Goal: Task Accomplishment & Management: Manage account settings

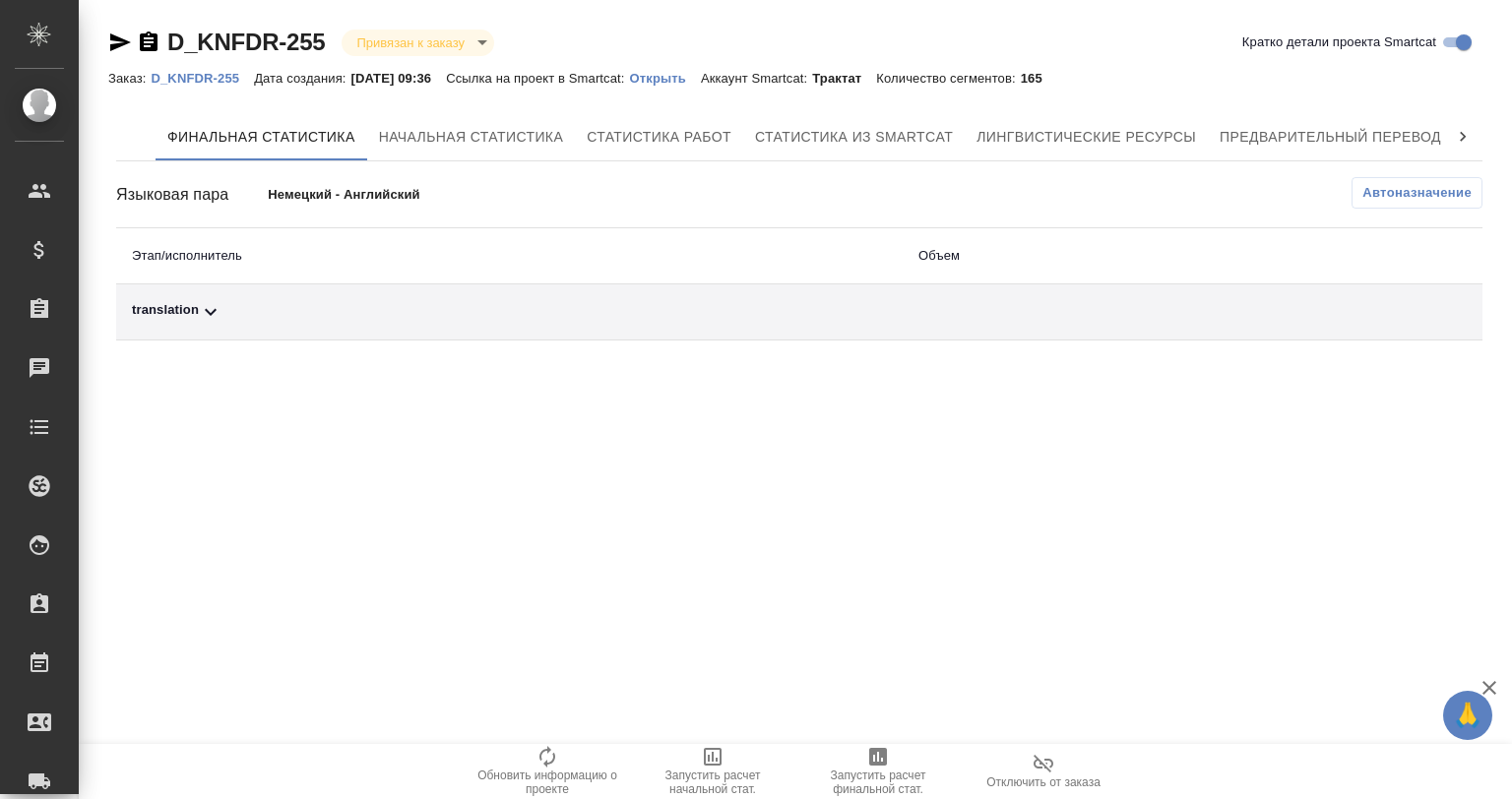
click at [299, 319] on div "translation" at bounding box center [509, 312] width 755 height 24
click at [1380, 191] on span "Автоназначение" at bounding box center [1417, 193] width 110 height 20
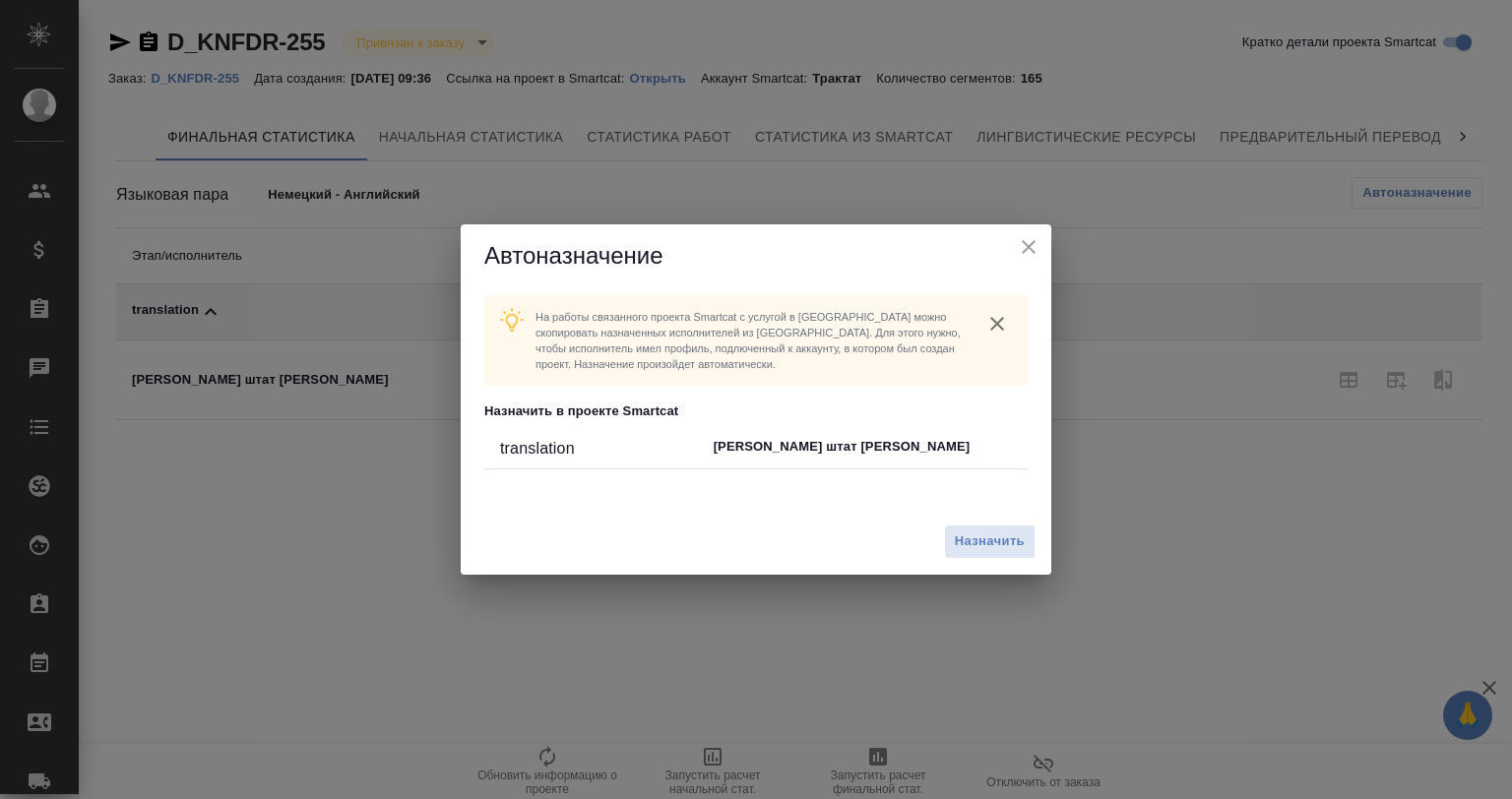
click at [1012, 523] on div "Назначить" at bounding box center [756, 542] width 590 height 66
click at [1011, 544] on span "Назначить" at bounding box center [990, 542] width 70 height 23
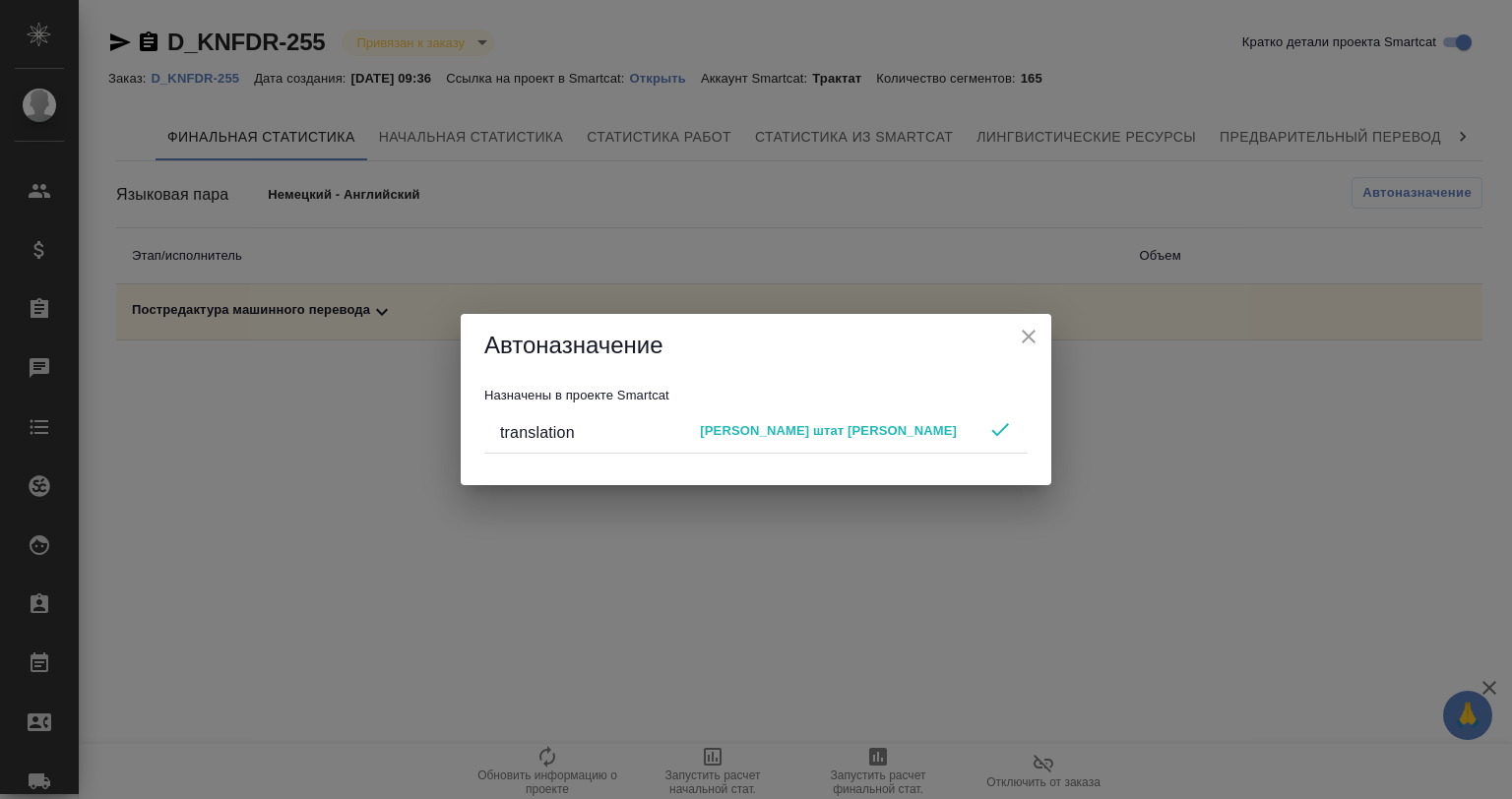
click at [1027, 335] on icon "close" at bounding box center [1028, 336] width 14 height 14
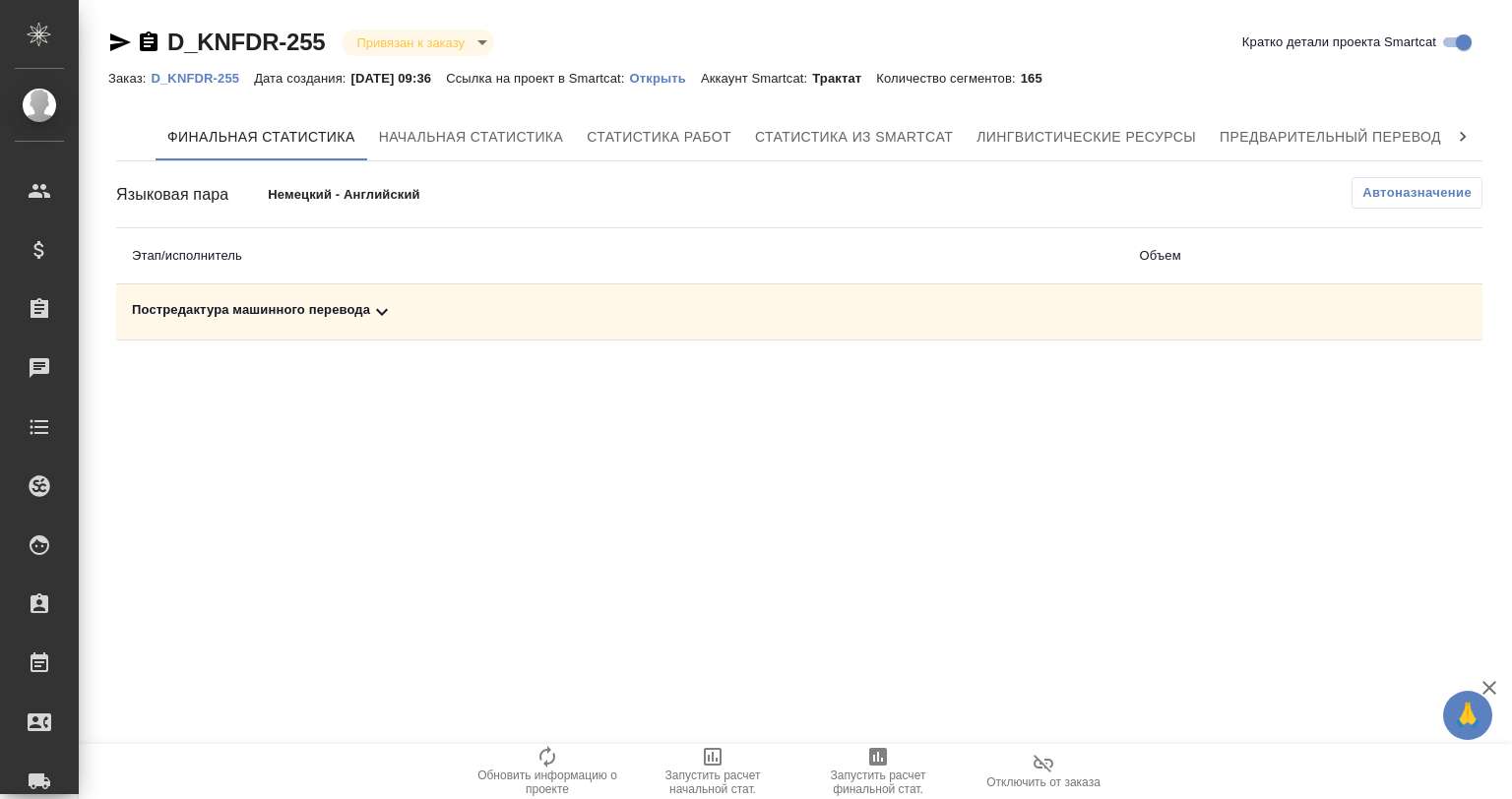
click at [899, 776] on span "Запустить расчет финальной стат." at bounding box center [878, 782] width 142 height 28
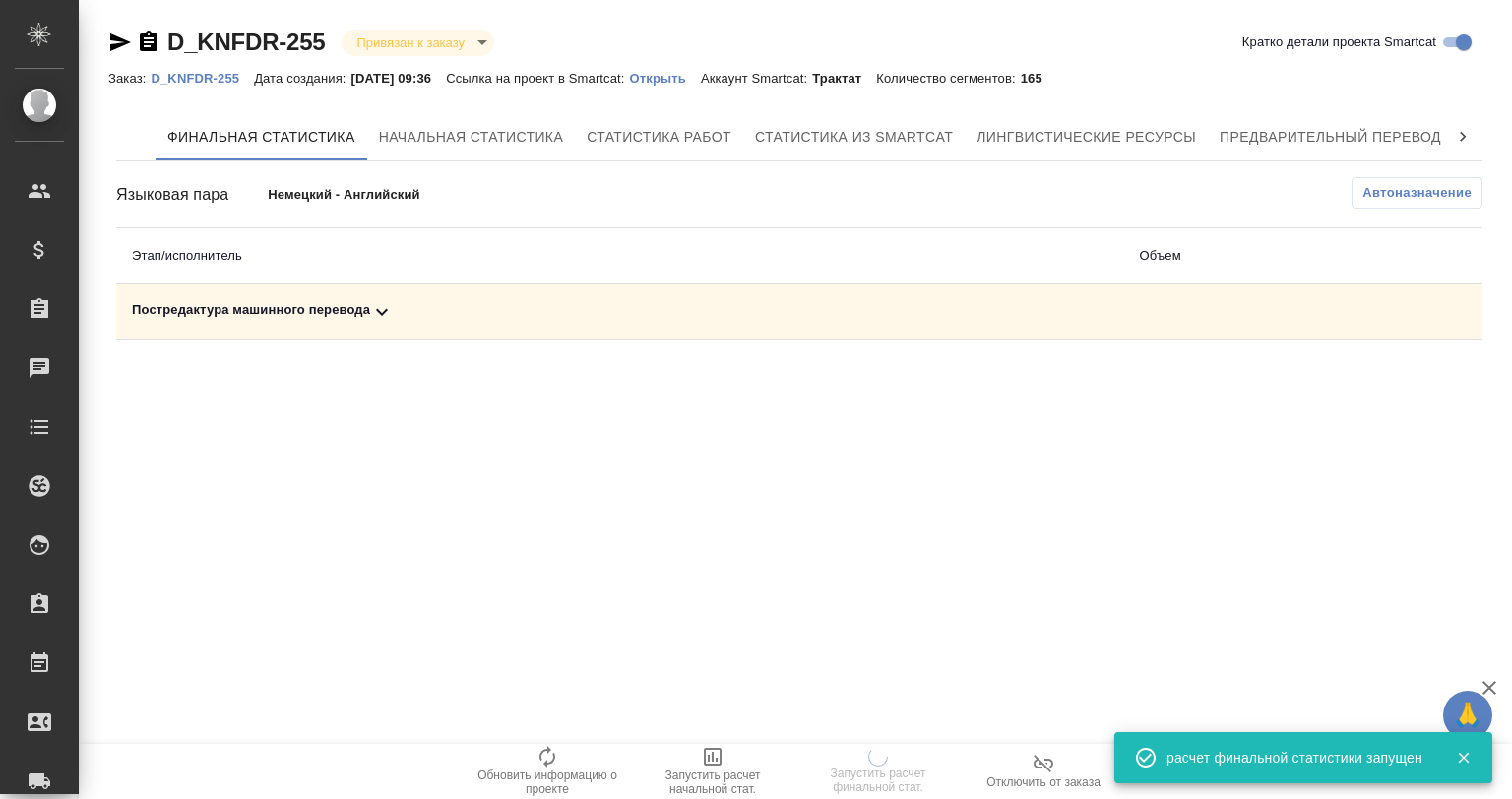
click at [377, 304] on icon at bounding box center [382, 312] width 24 height 24
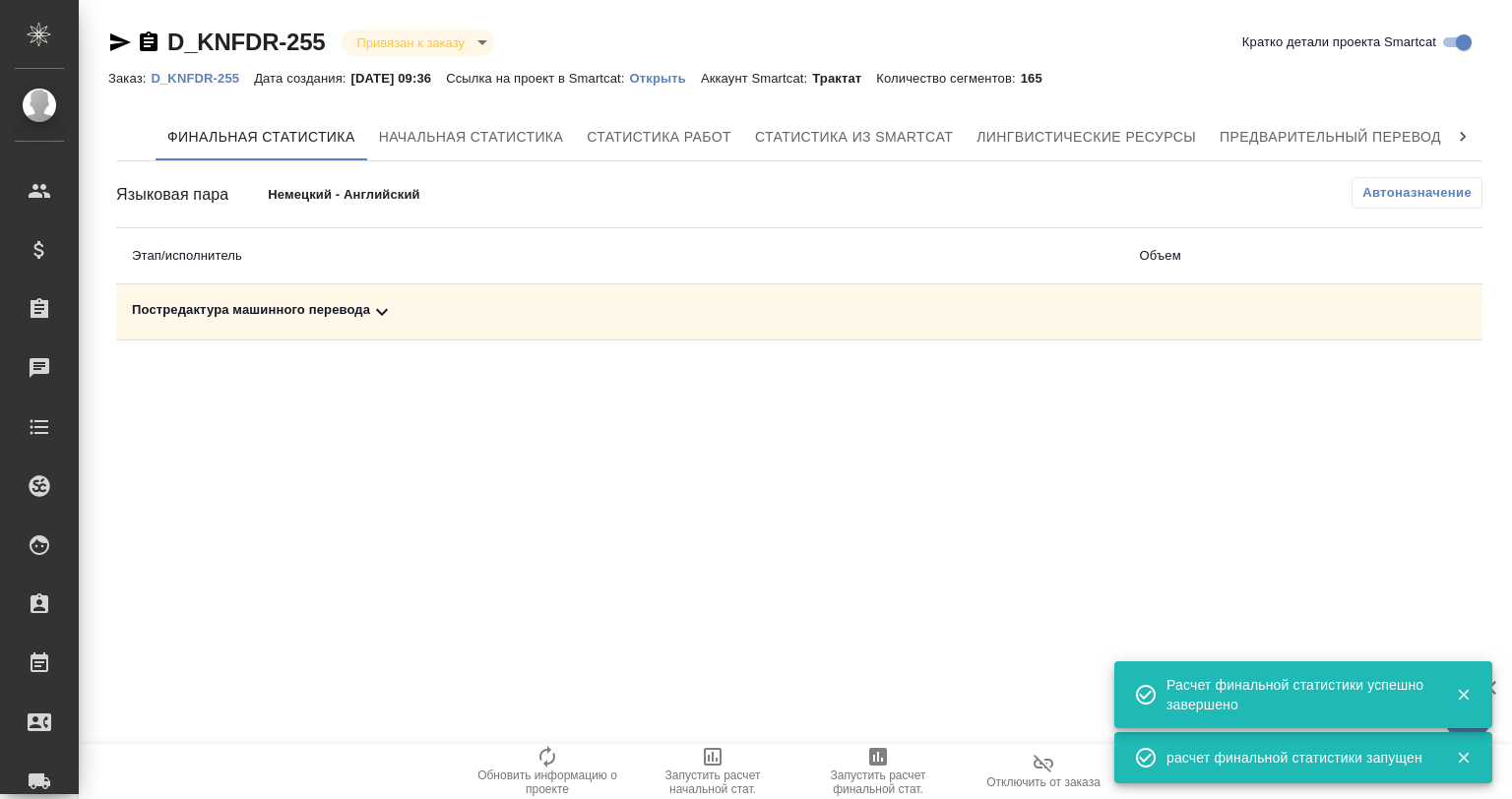
click at [397, 323] on div "Постредактура машинного перевода" at bounding box center [621, 312] width 977 height 24
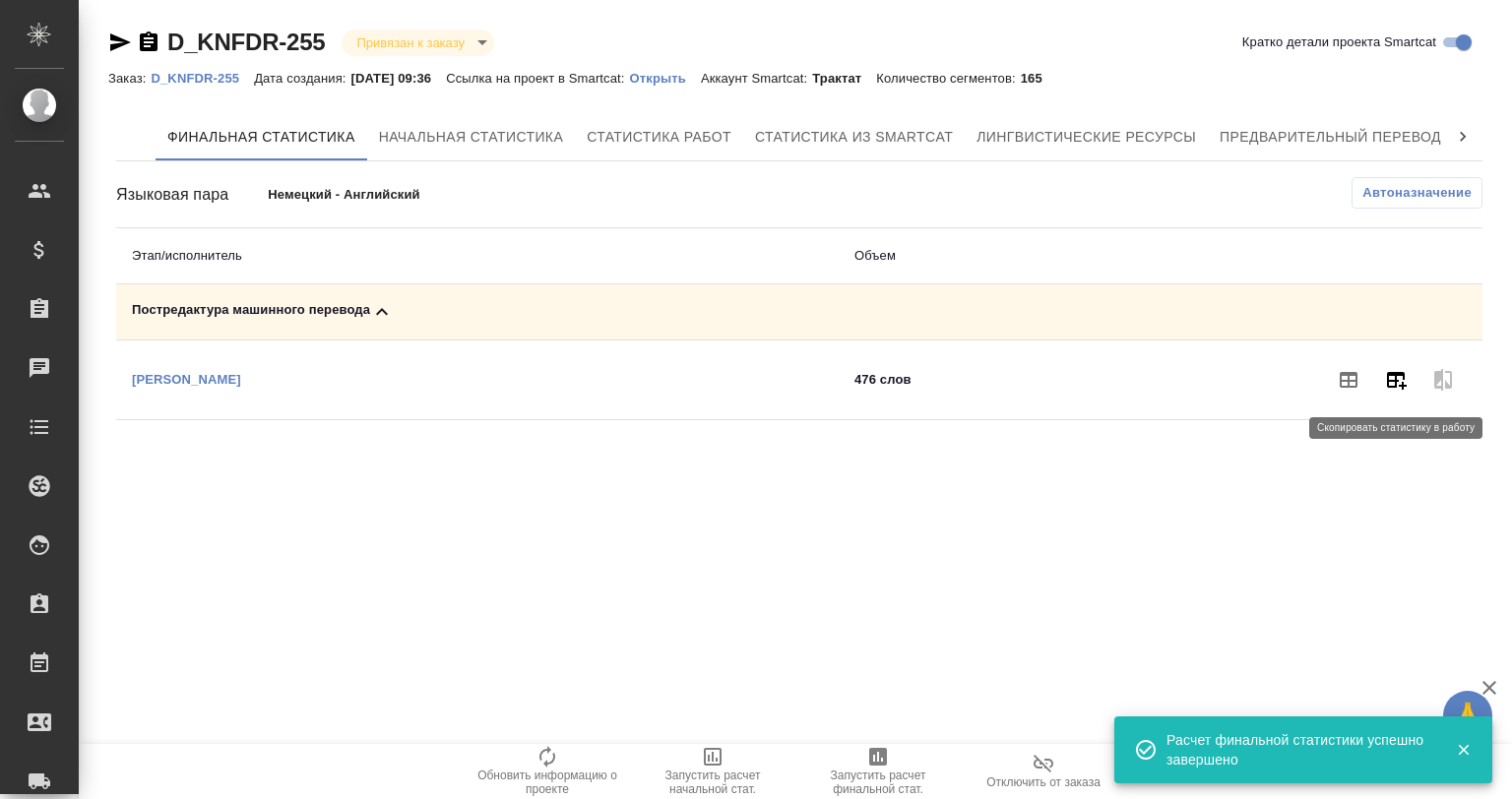
click at [1388, 375] on icon "button" at bounding box center [1397, 381] width 20 height 18
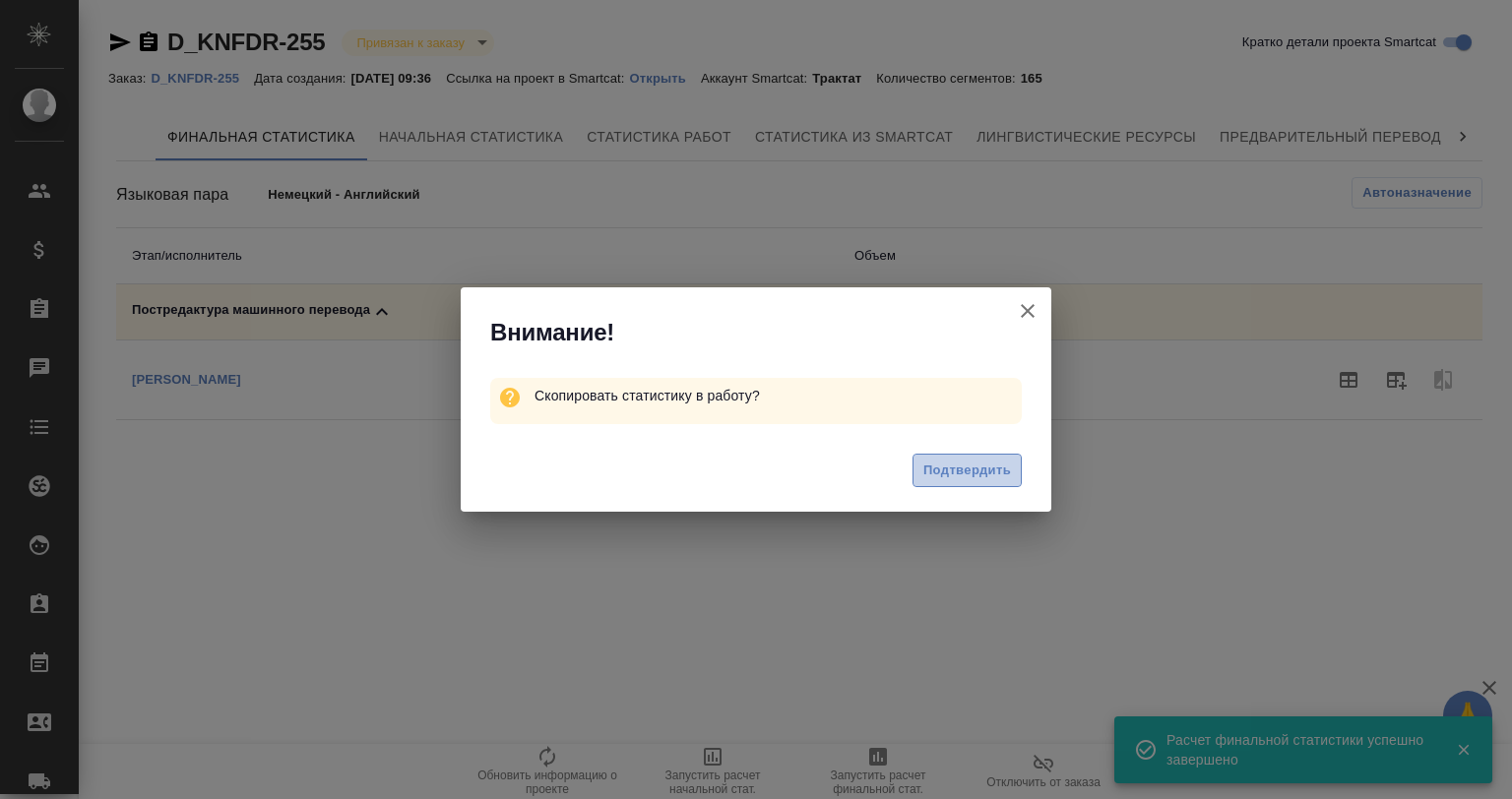
click at [982, 470] on span "Подтвердить" at bounding box center [967, 471] width 88 height 23
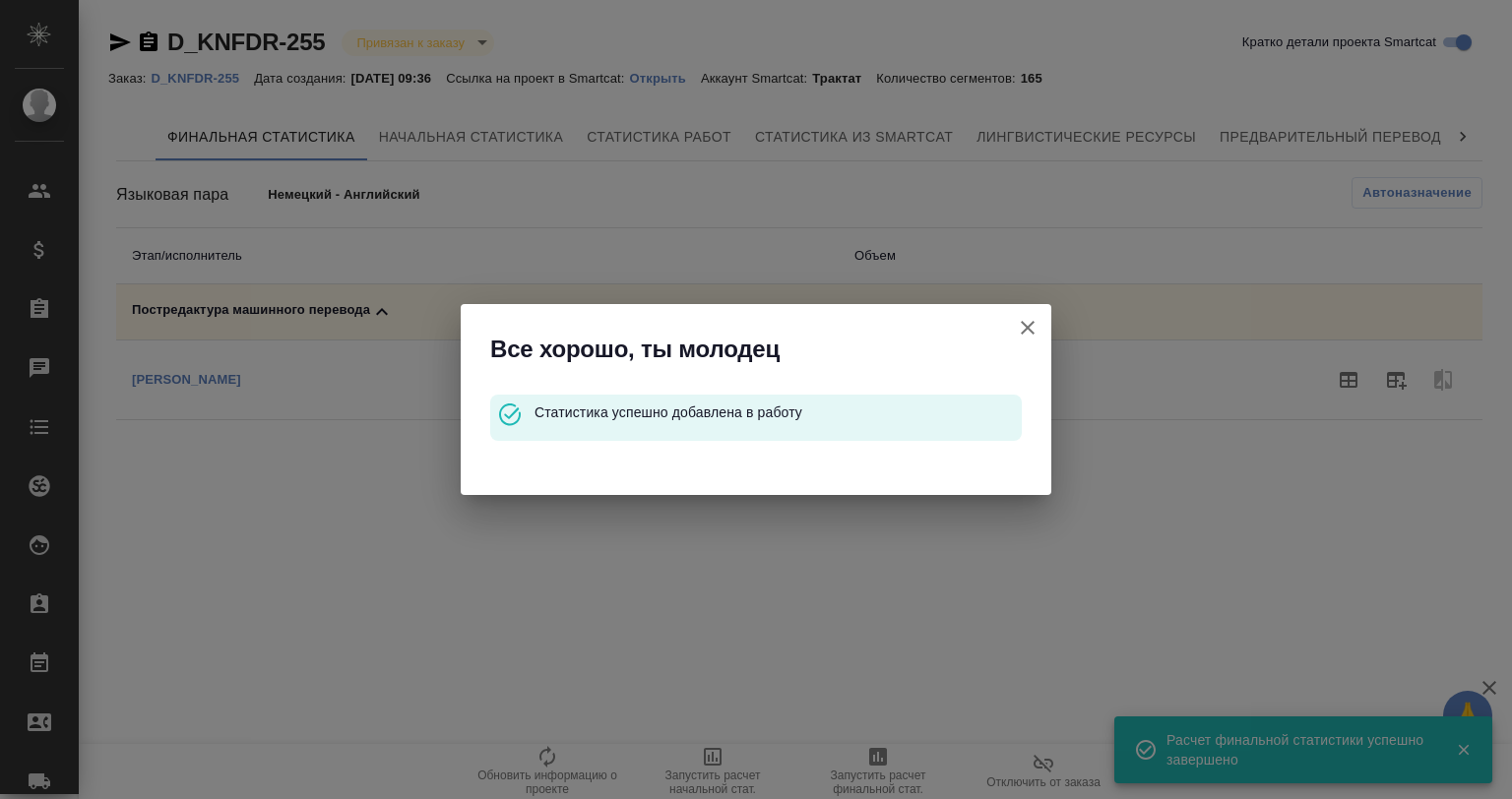
click at [1019, 327] on icon "button" at bounding box center [1027, 327] width 24 height 24
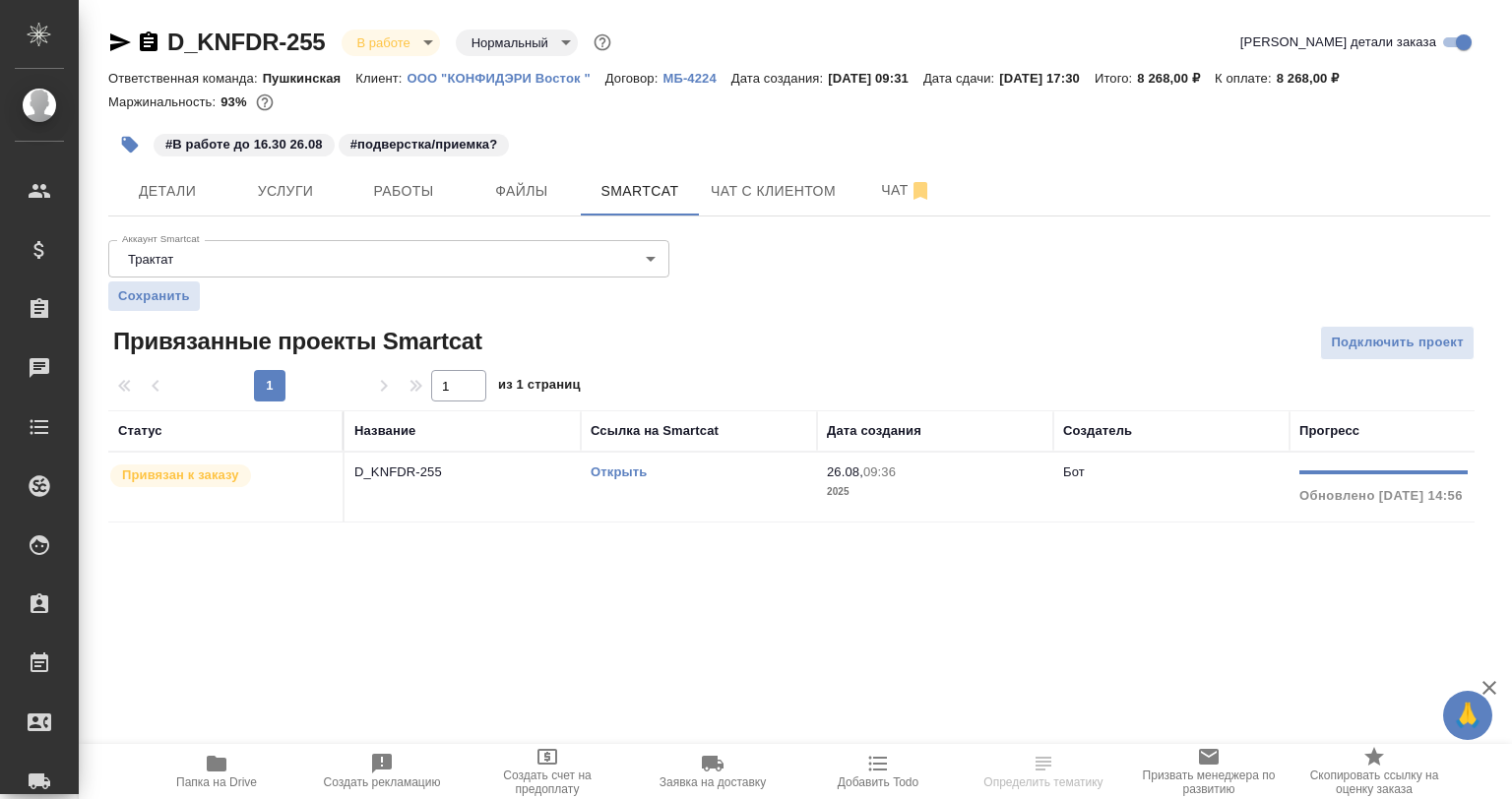
scroll to position [0, 327]
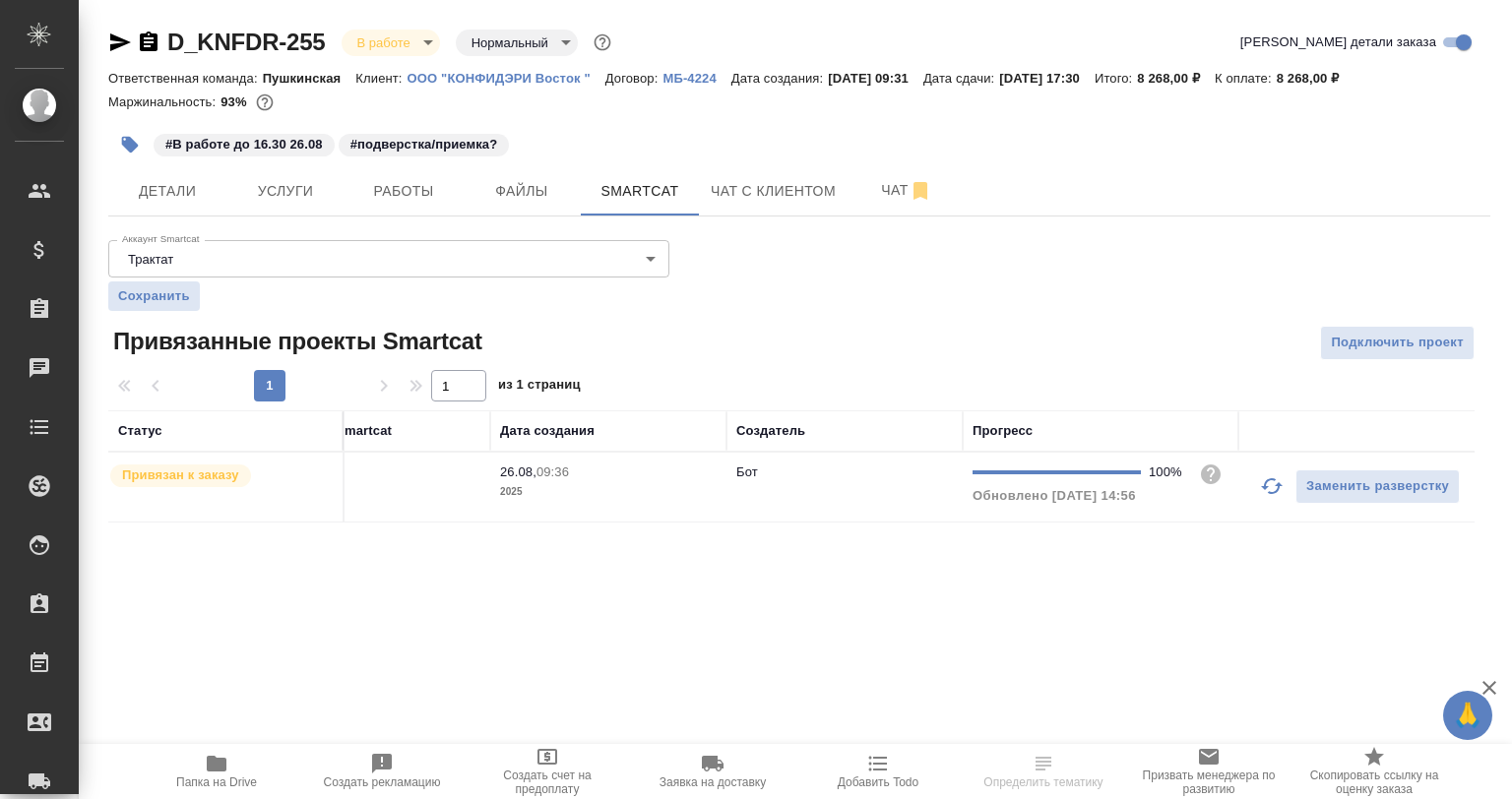
click at [1249, 488] on button "button" at bounding box center [1272, 486] width 47 height 47
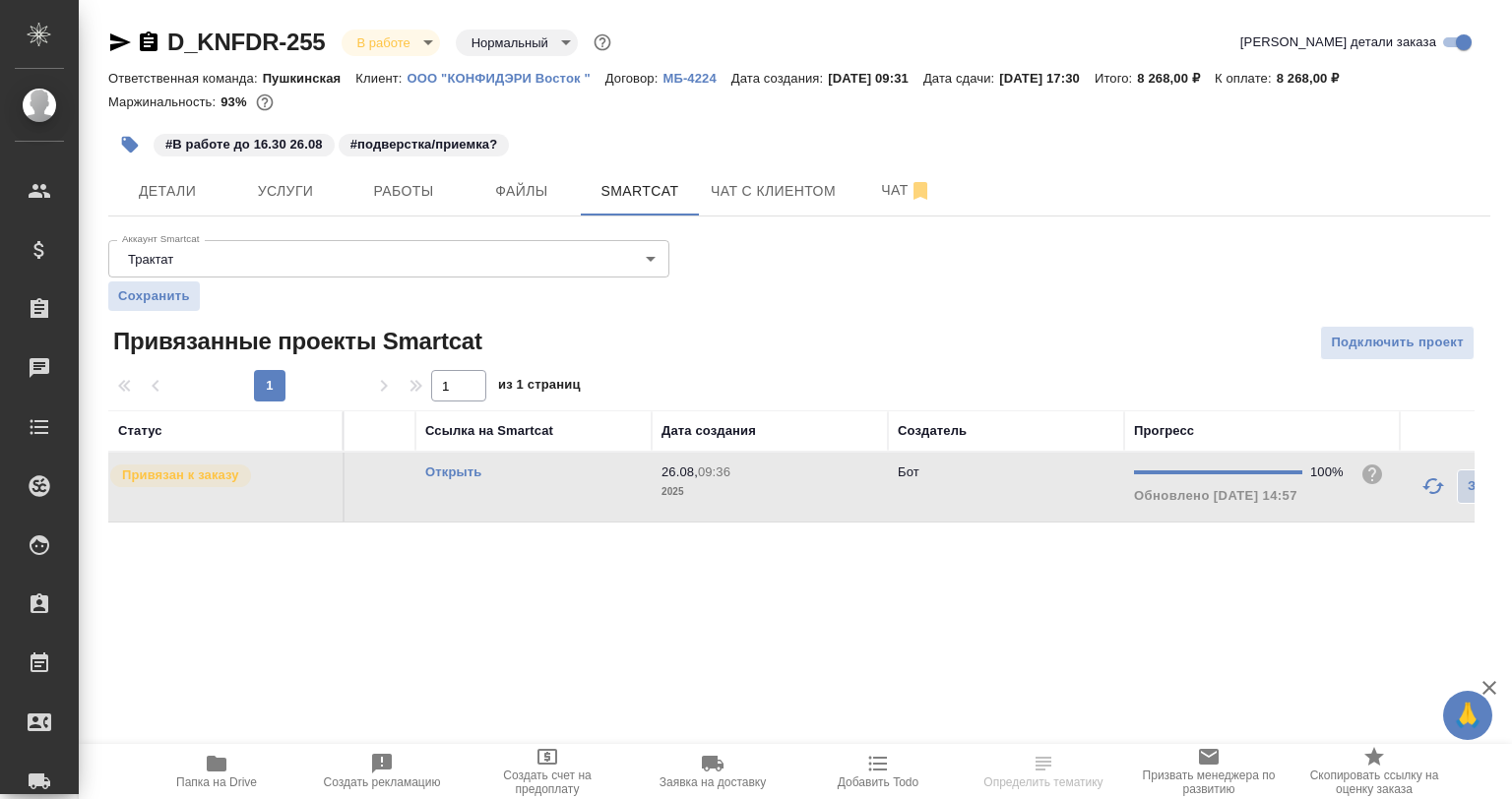
scroll to position [0, 0]
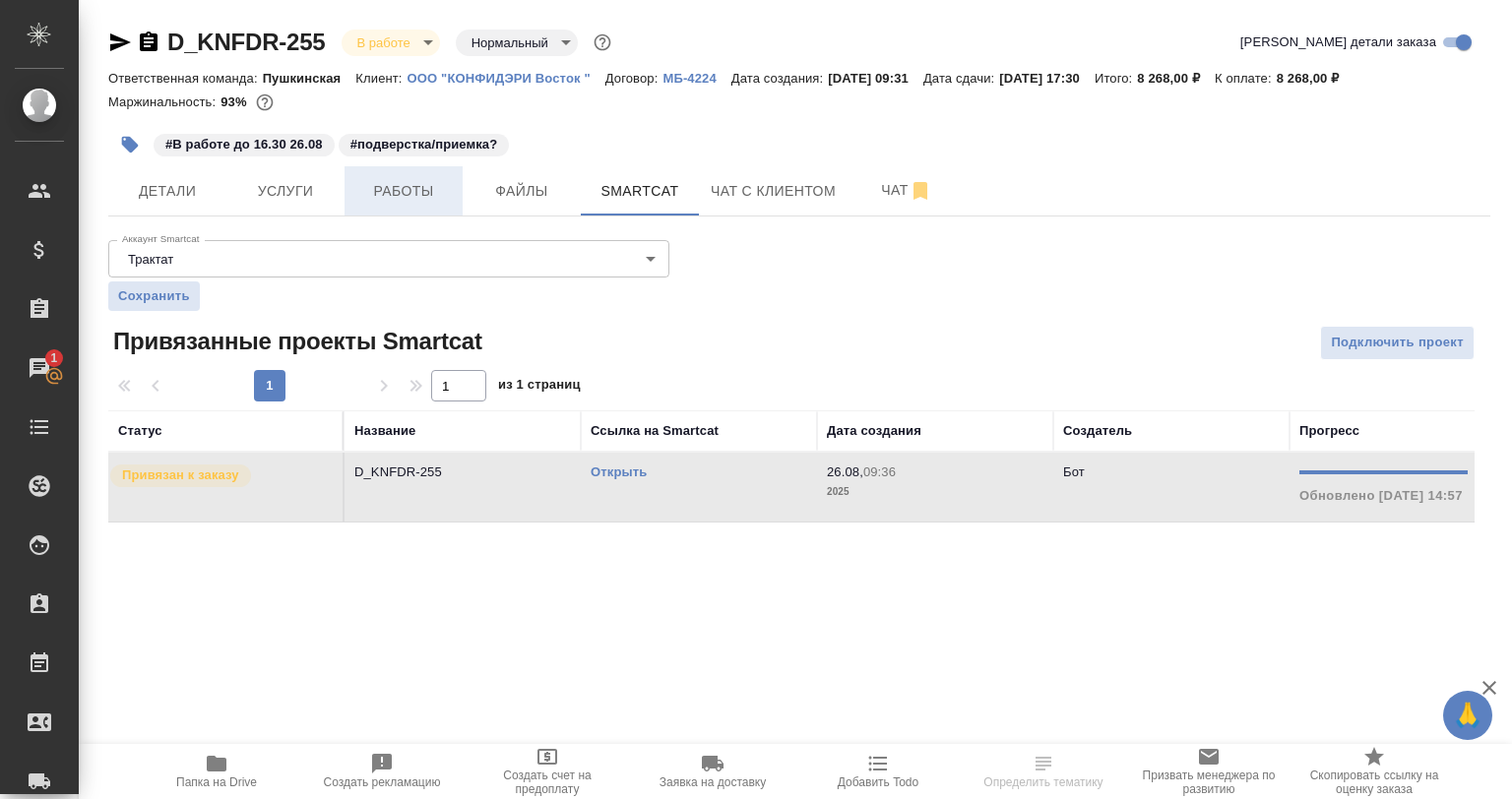
click at [379, 193] on span "Работы" at bounding box center [404, 191] width 95 height 25
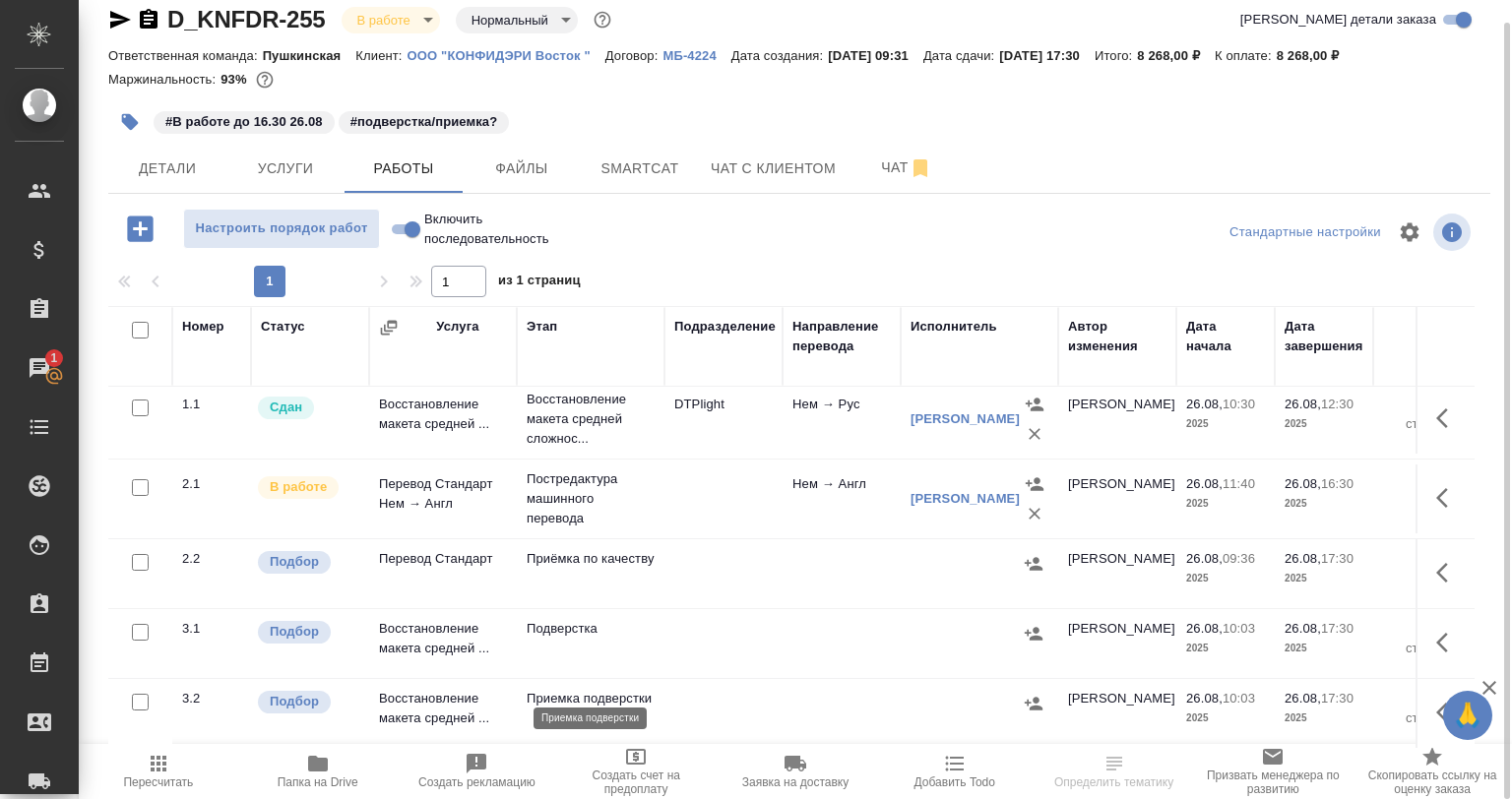
scroll to position [21, 0]
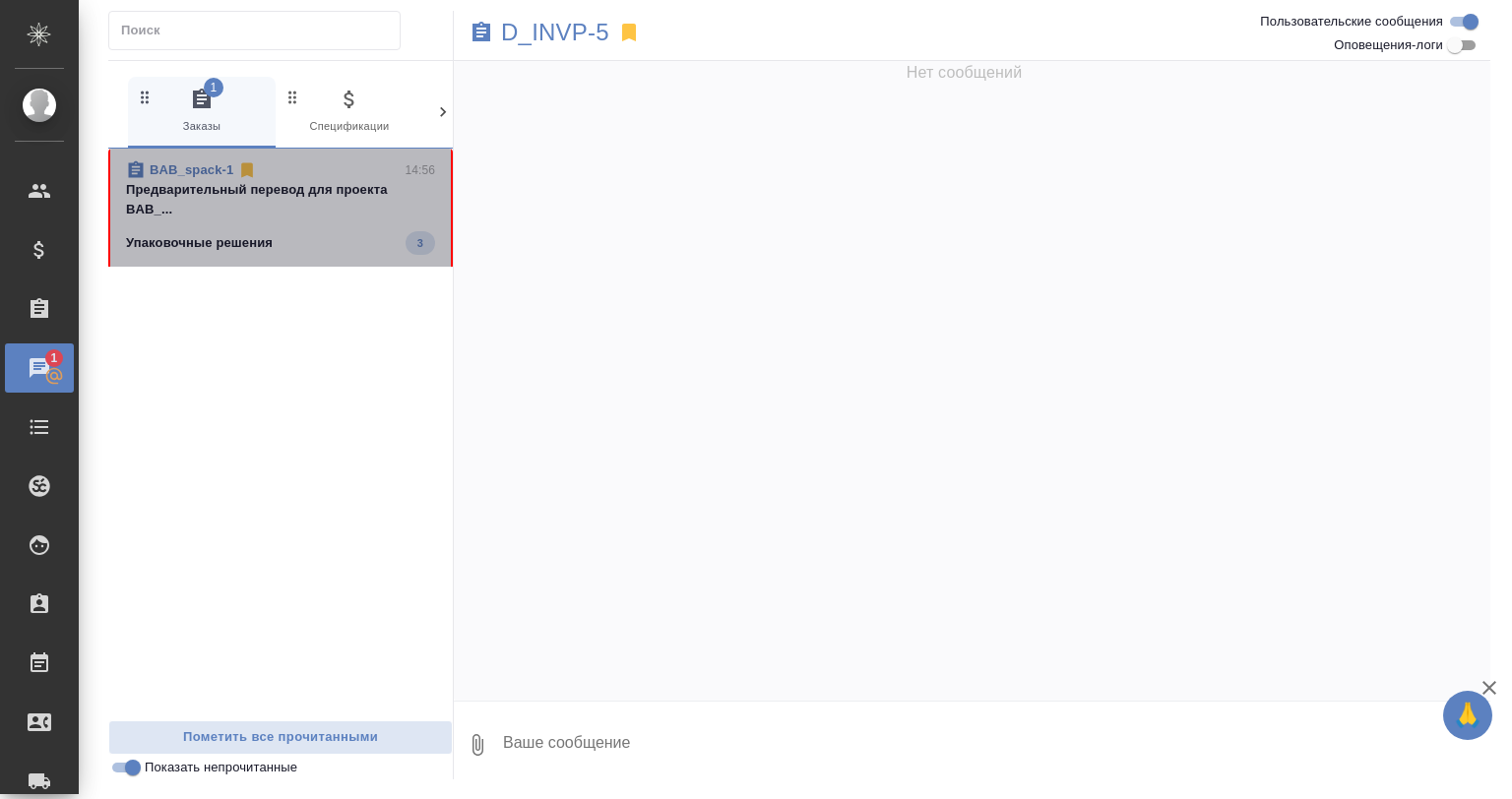
click at [349, 224] on span "BAB_spack-1 14:56 Предварительный перевод для проекта BAB_... Упаковочные решен…" at bounding box center [280, 208] width 309 height 95
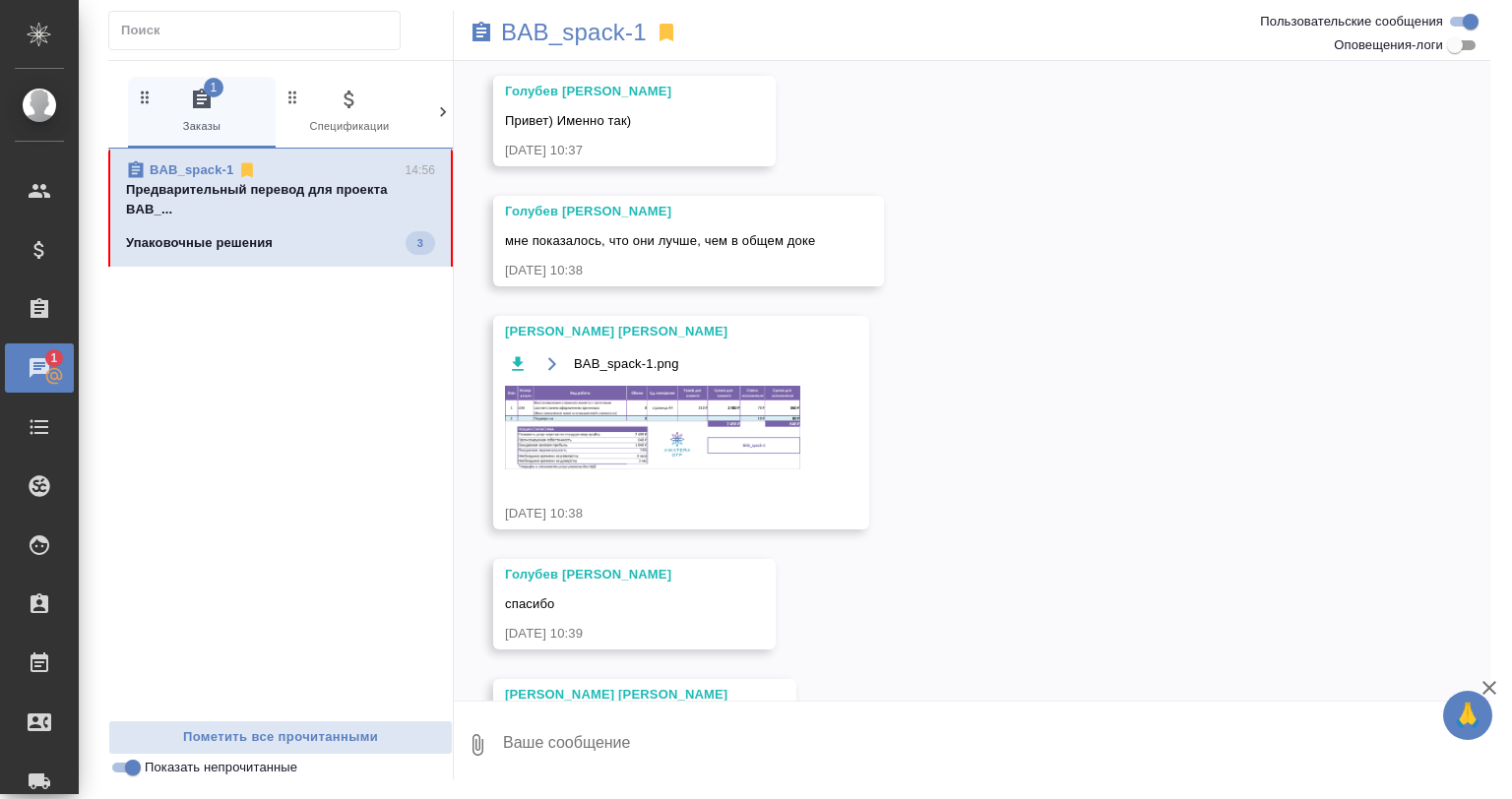
scroll to position [403, 0]
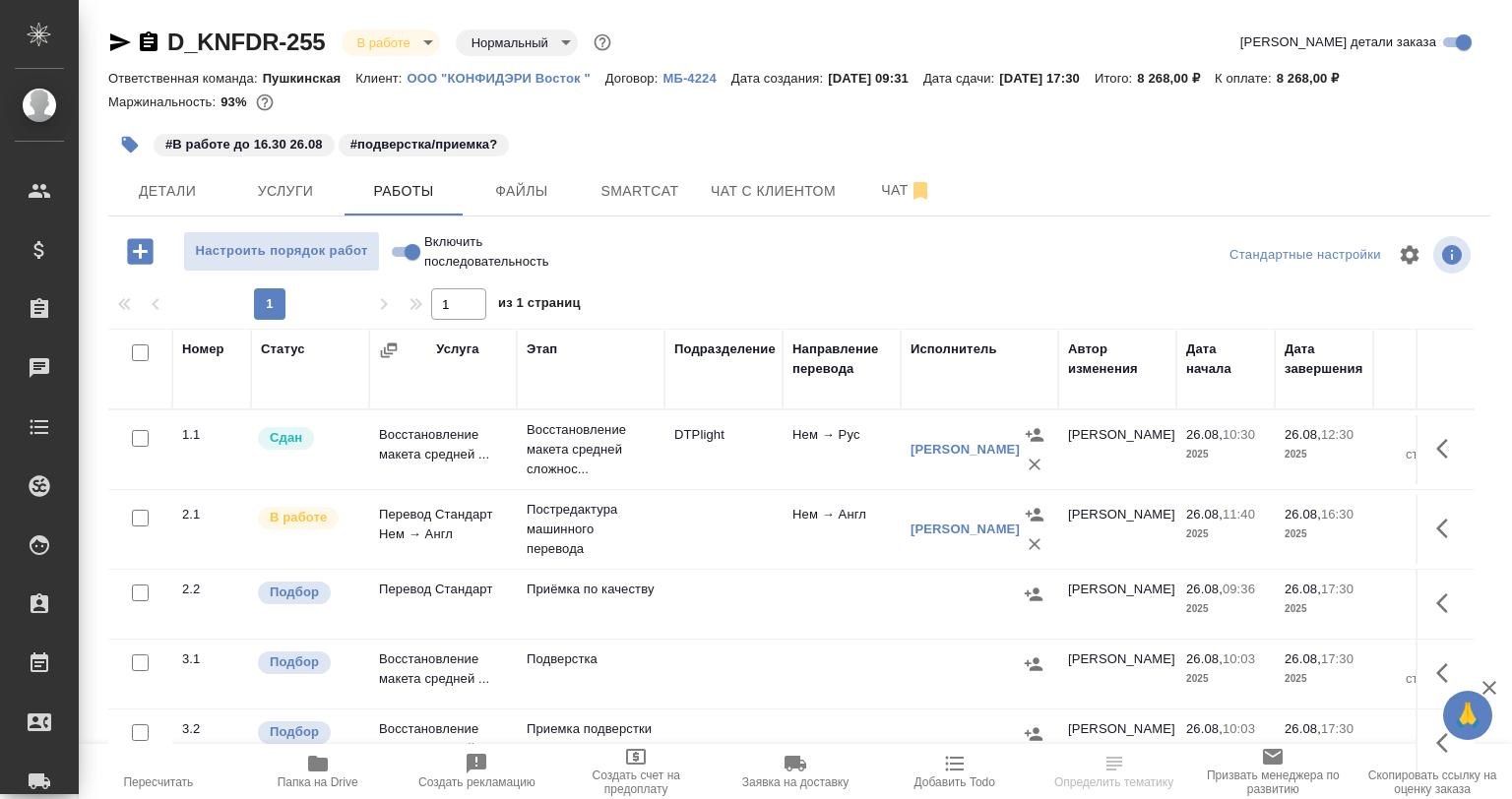
click at [1436, 524] on icon "button" at bounding box center [1448, 529] width 24 height 24
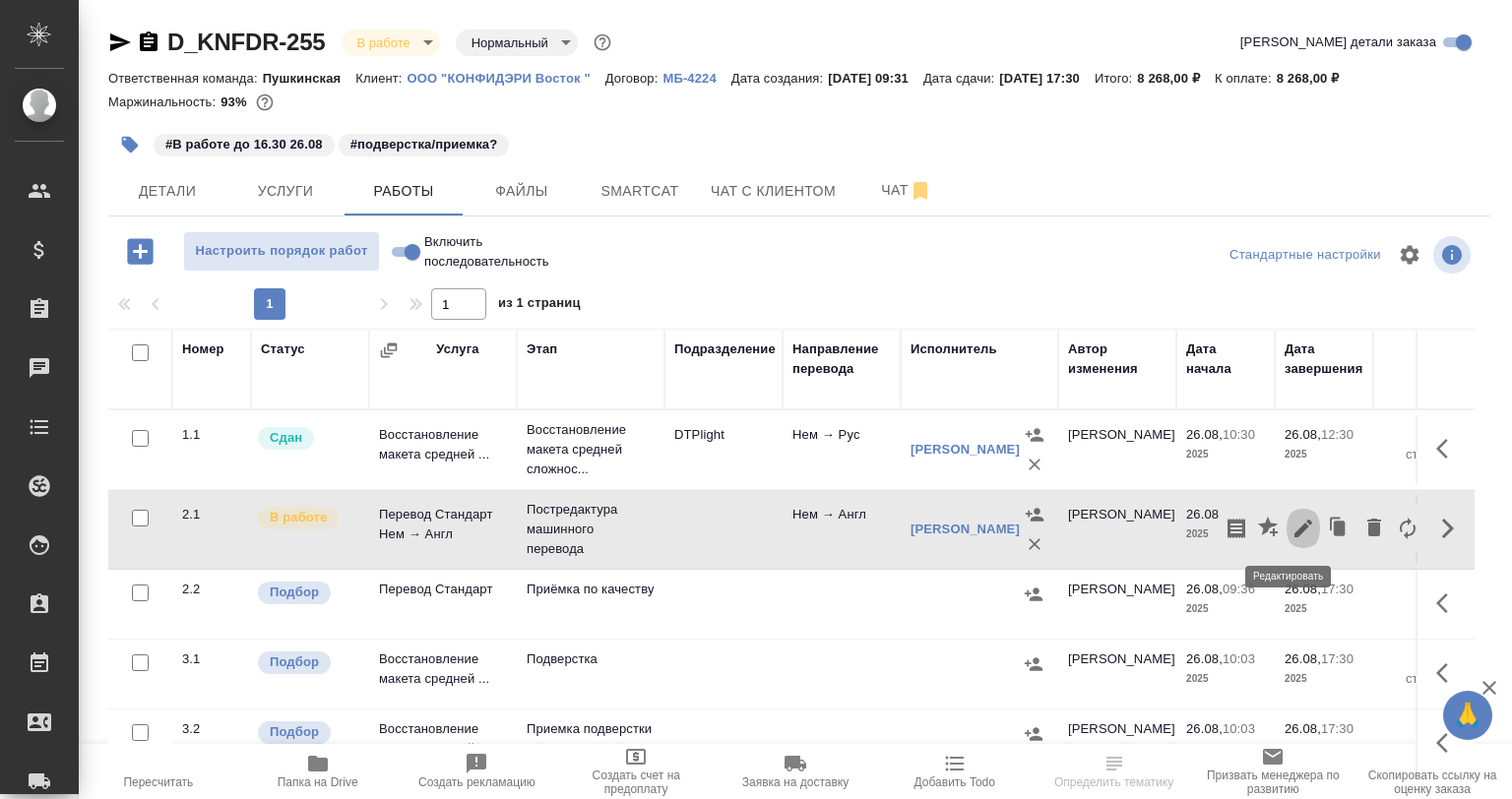
click at [1296, 520] on icon "button" at bounding box center [1304, 529] width 24 height 24
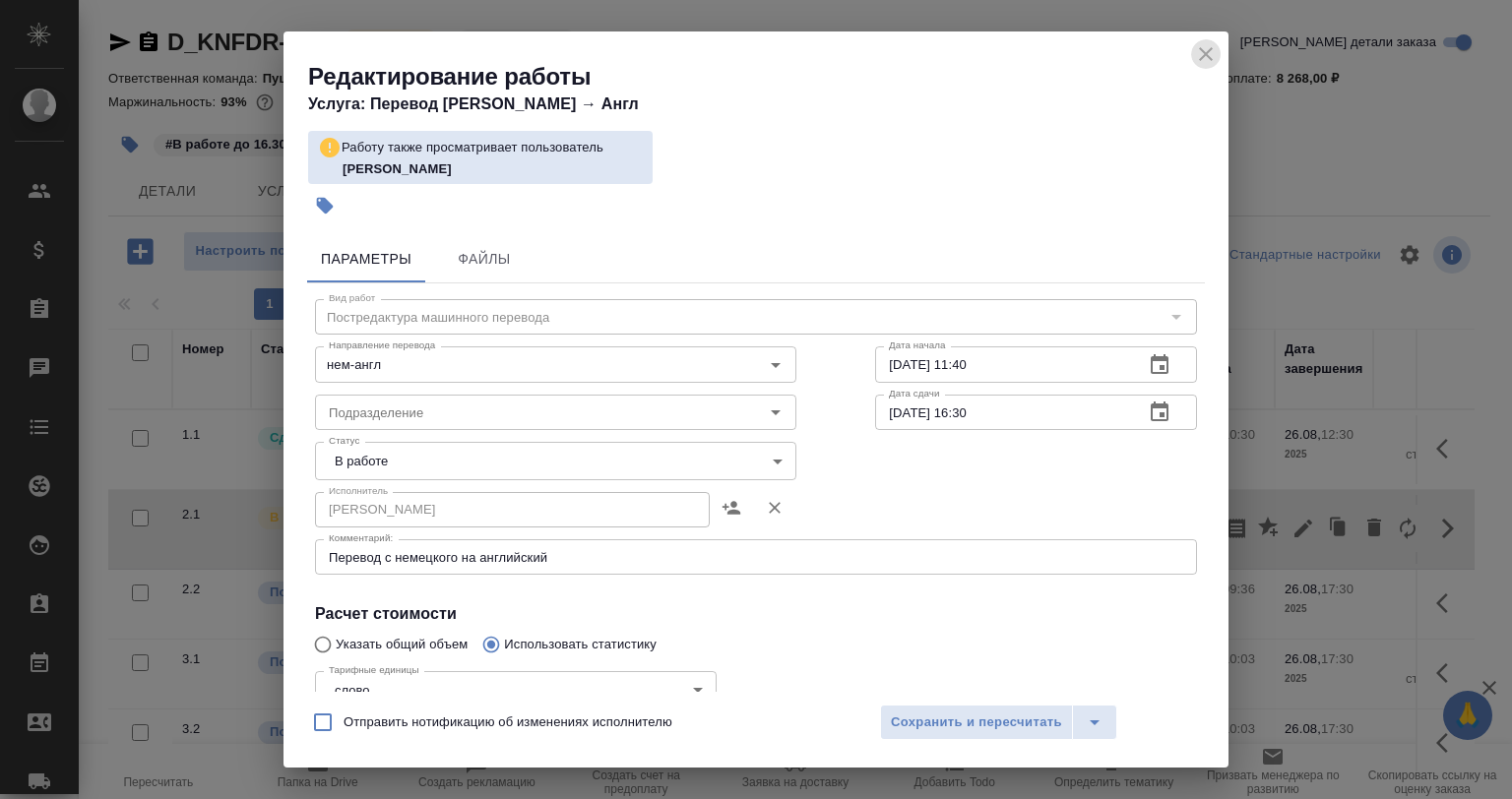
click at [1215, 54] on icon "close" at bounding box center [1206, 54] width 24 height 24
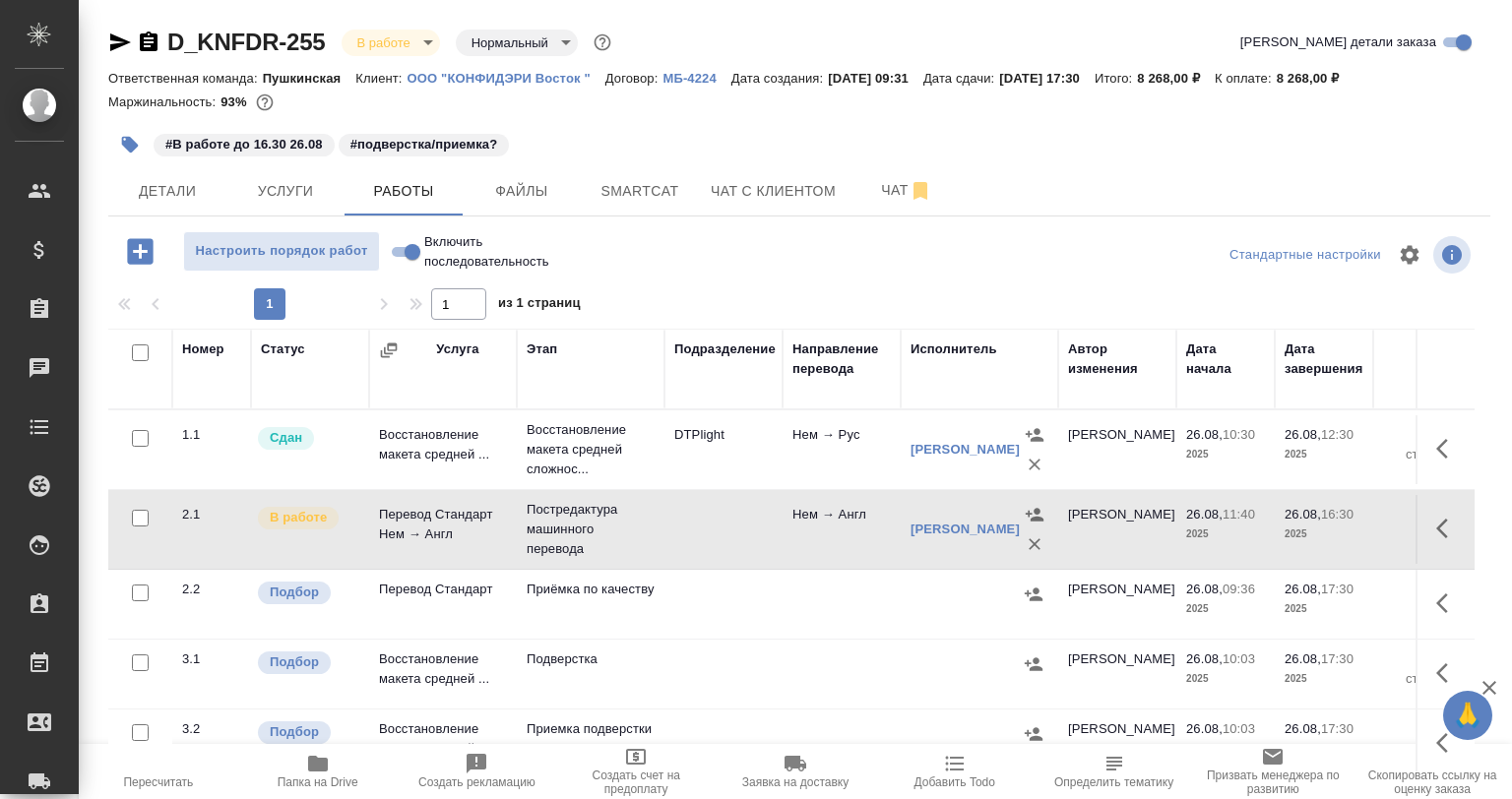
click at [1424, 524] on button "button" at bounding box center [1448, 529] width 47 height 47
click at [1292, 528] on icon "button" at bounding box center [1304, 529] width 24 height 24
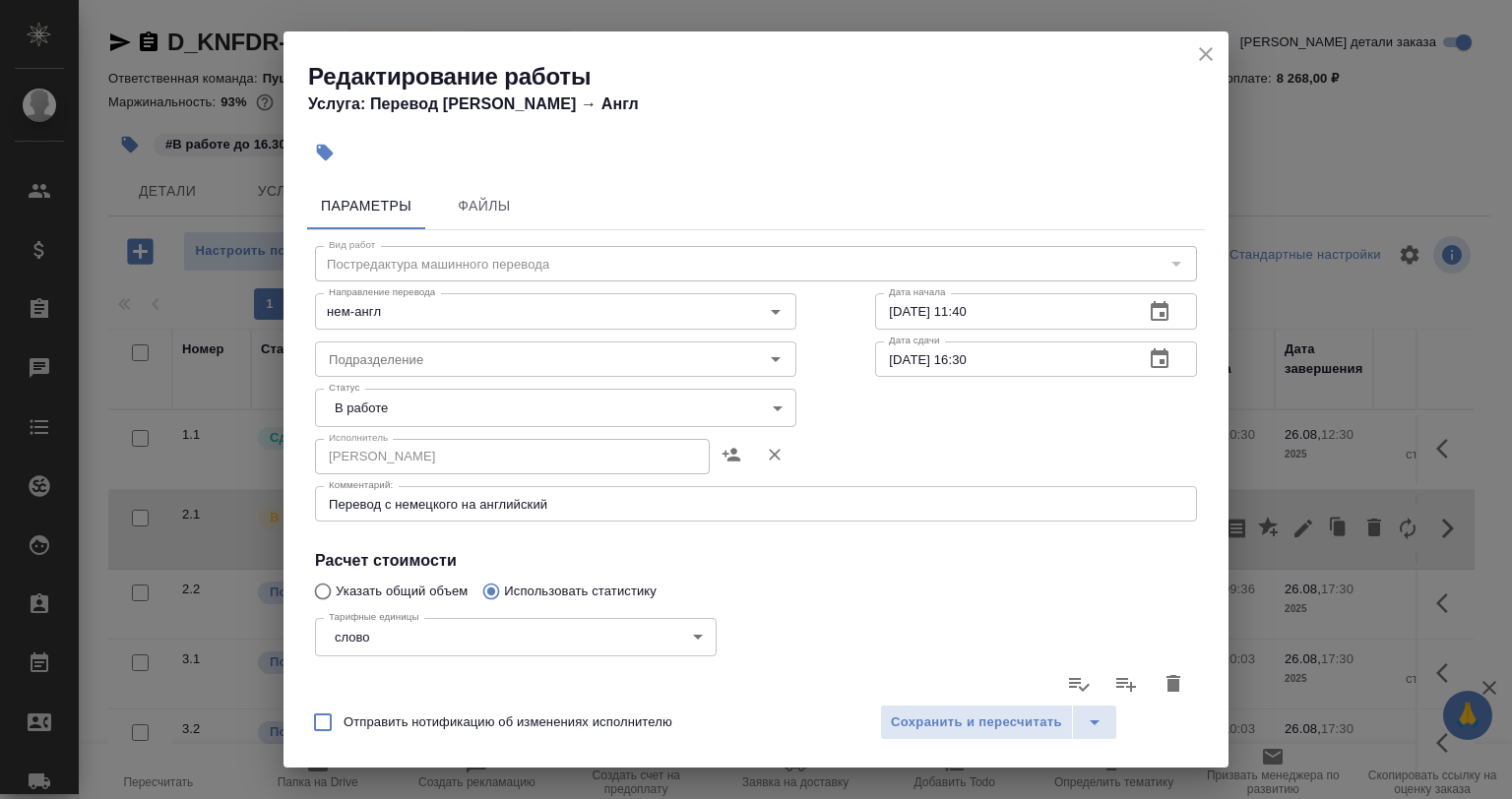
click at [1195, 51] on button "close" at bounding box center [1206, 54] width 30 height 30
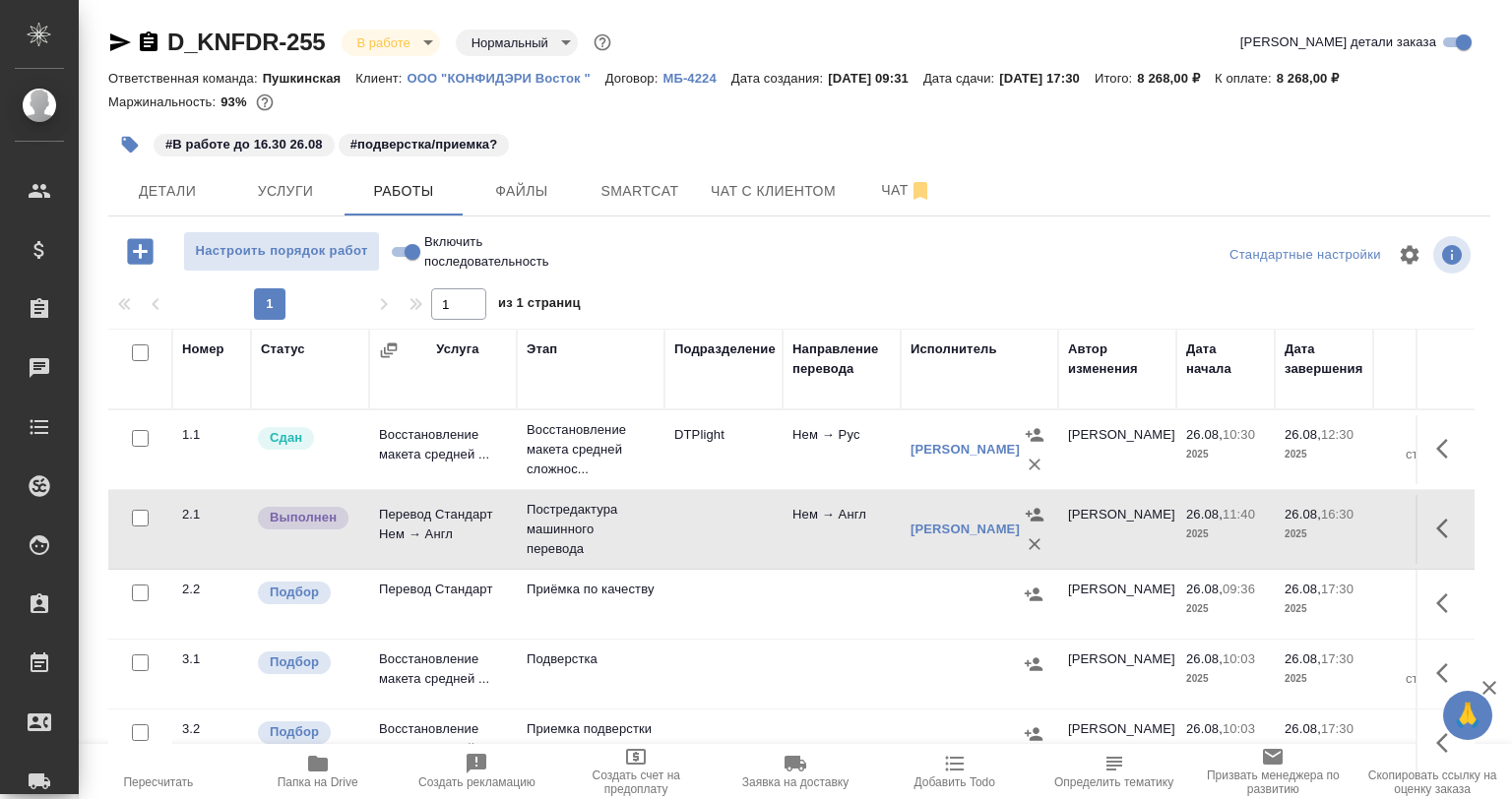
click at [1424, 597] on button "button" at bounding box center [1448, 604] width 47 height 47
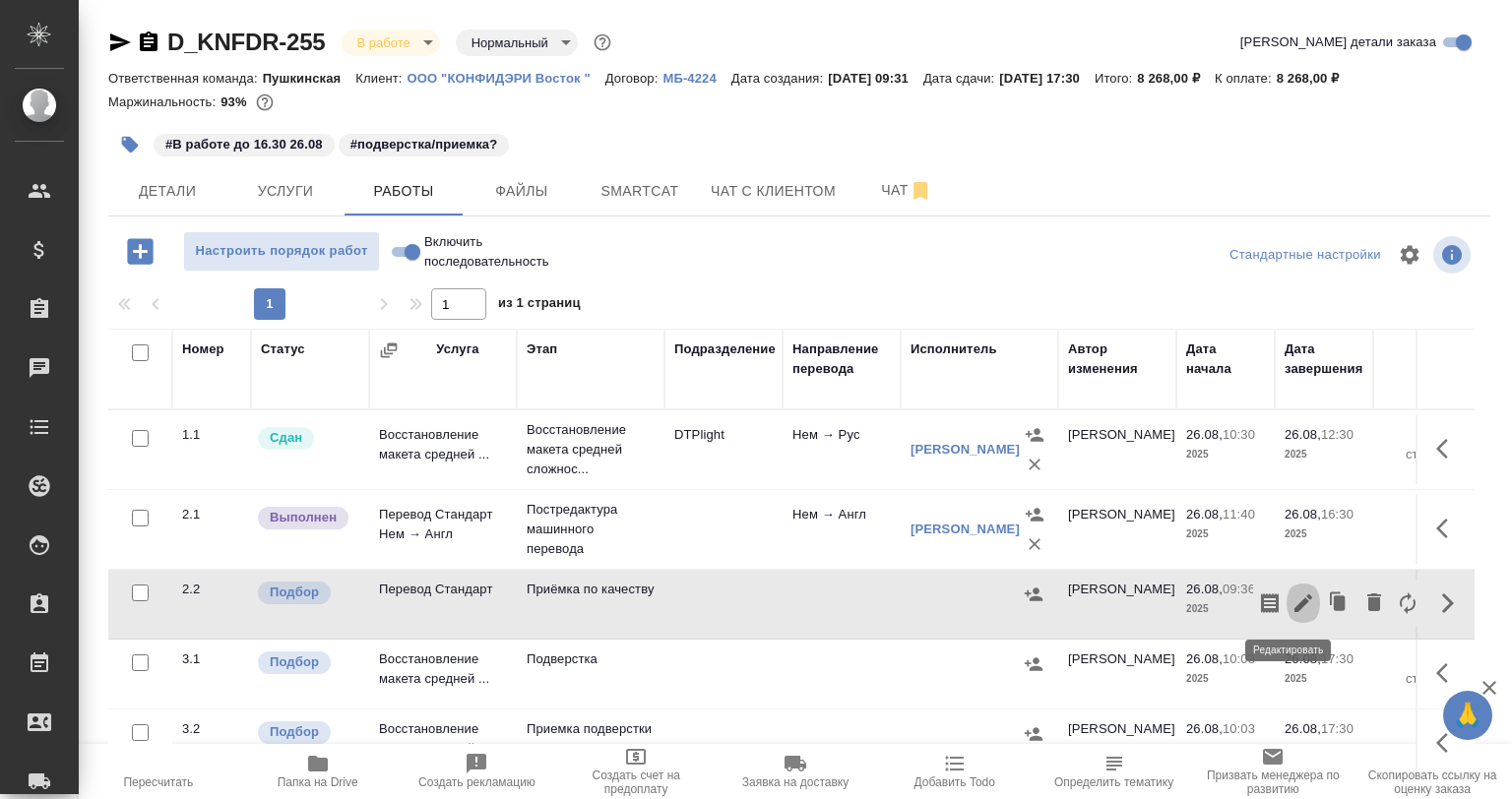
click at [1295, 602] on icon "button" at bounding box center [1304, 603] width 18 height 18
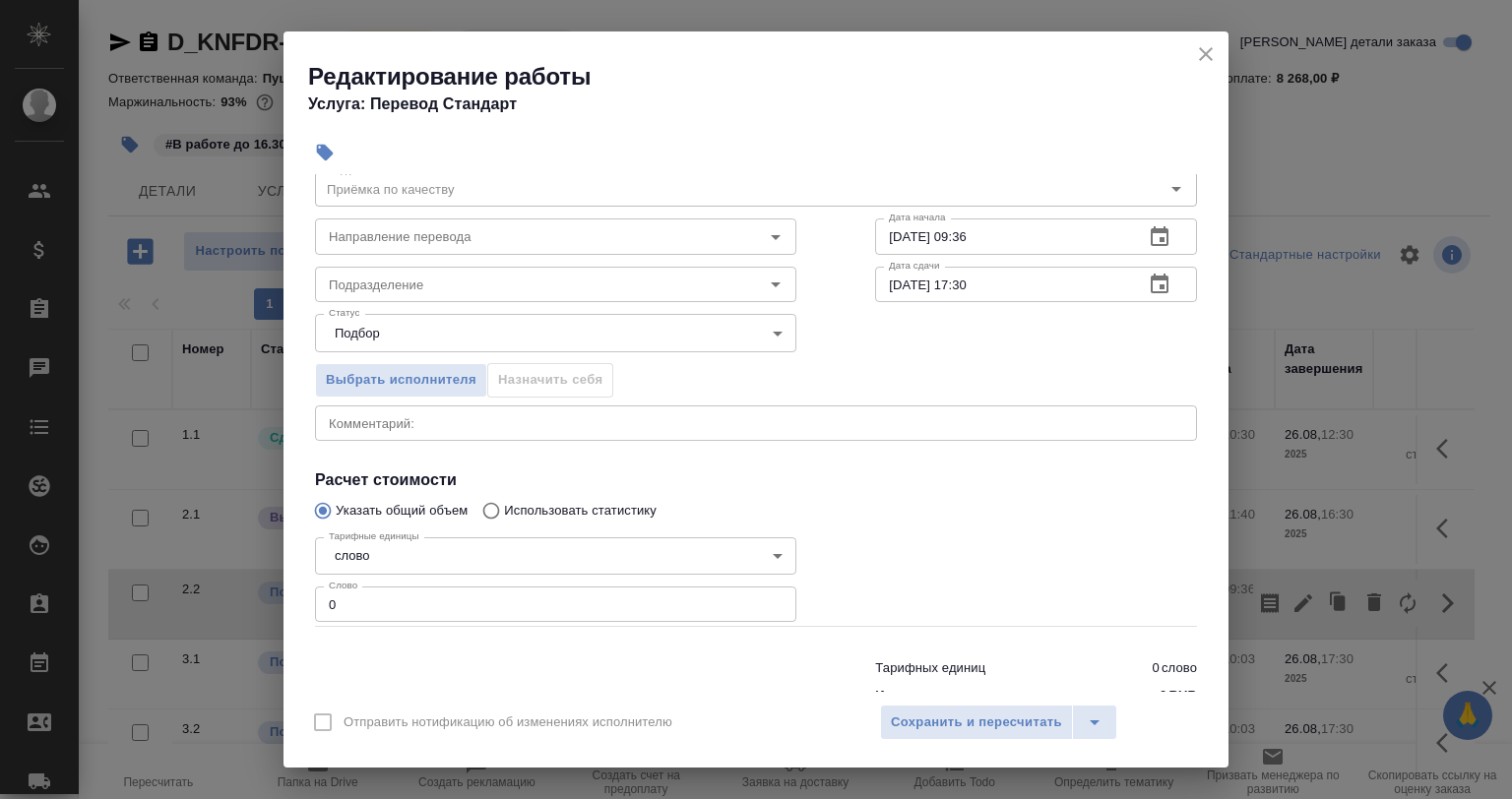
scroll to position [127, 0]
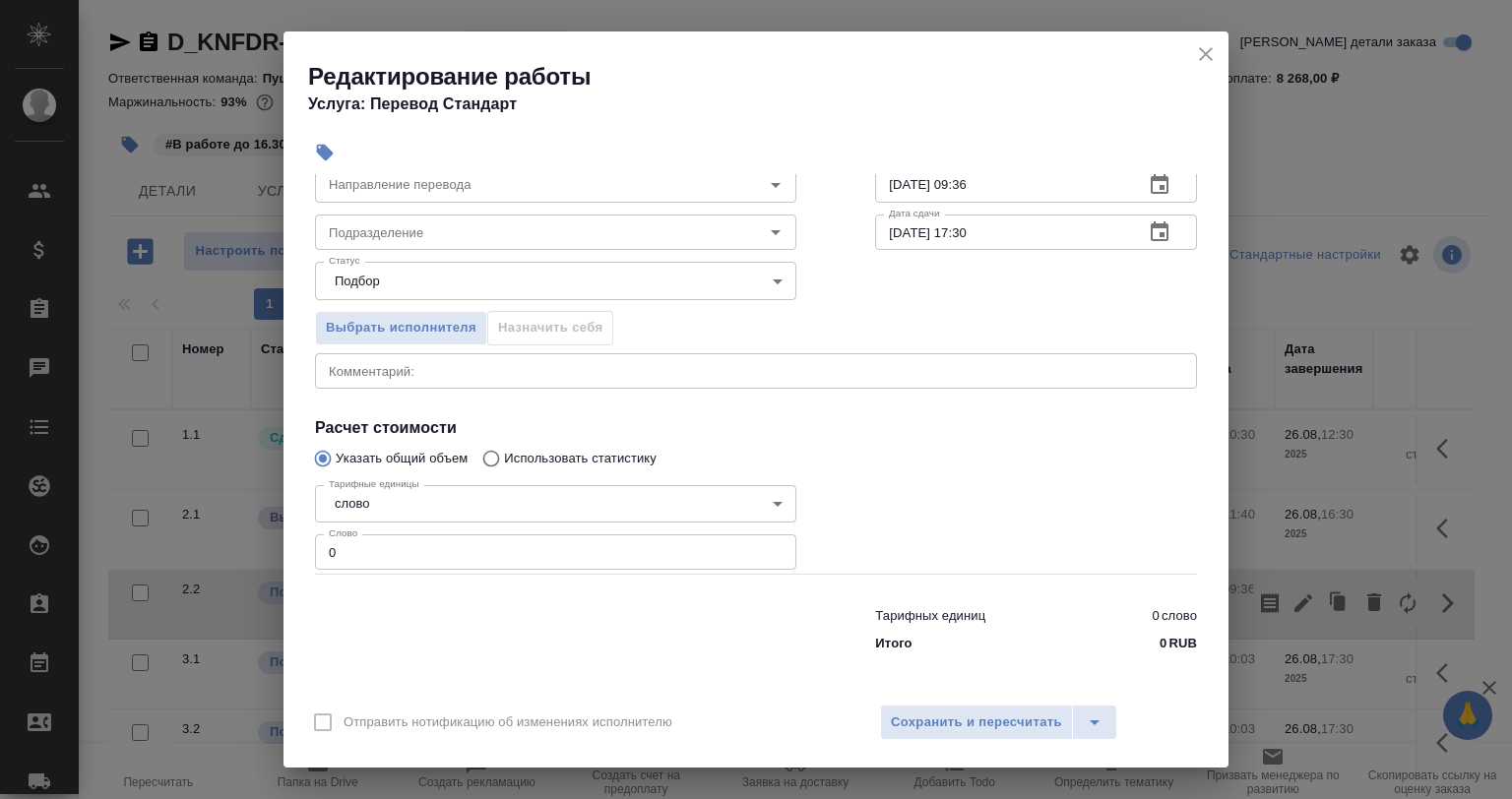
click at [398, 361] on div "x Комментарий:" at bounding box center [756, 371] width 882 height 36
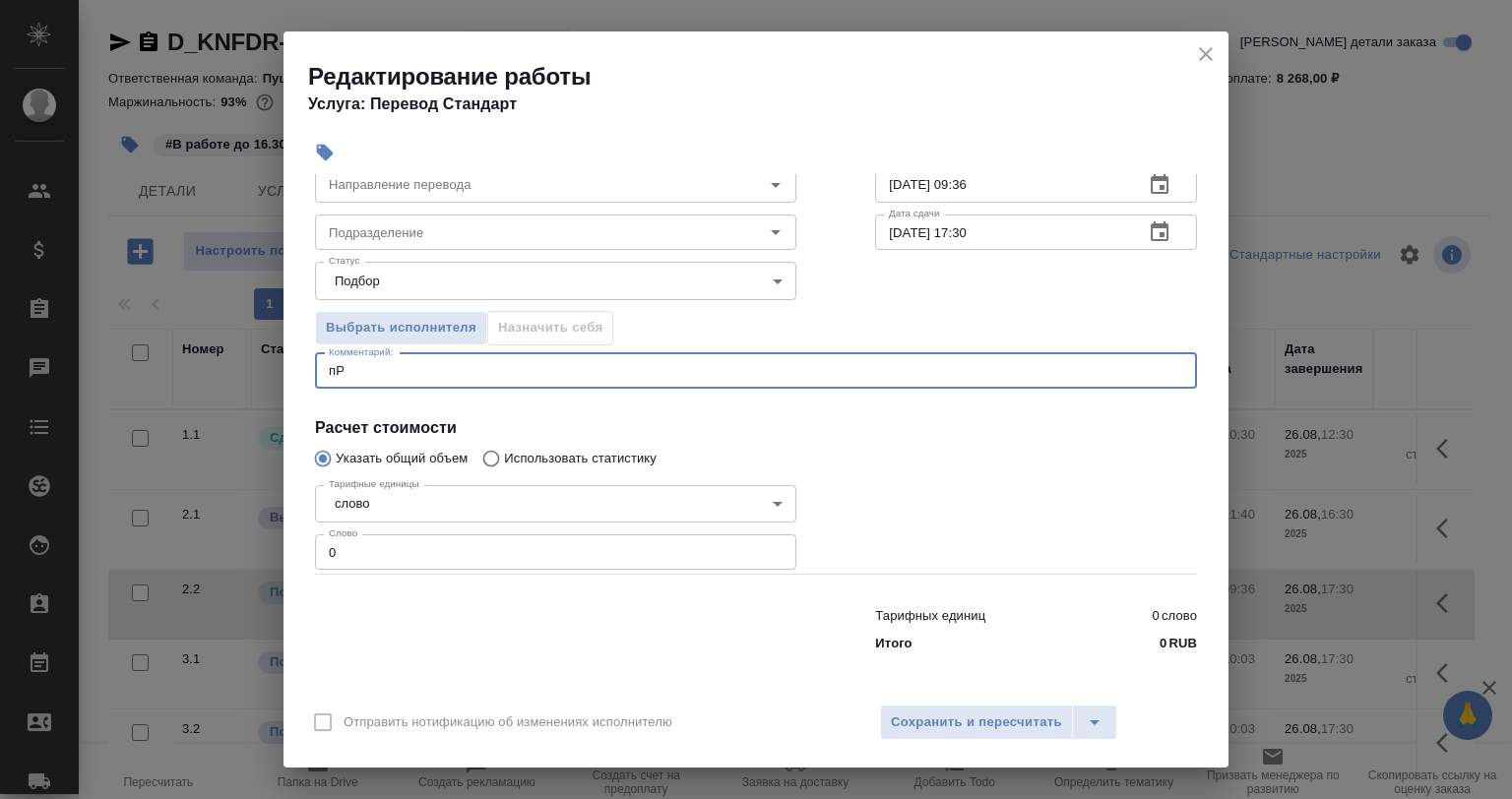
type textarea "п"
type textarea "Проверить нот оформление"
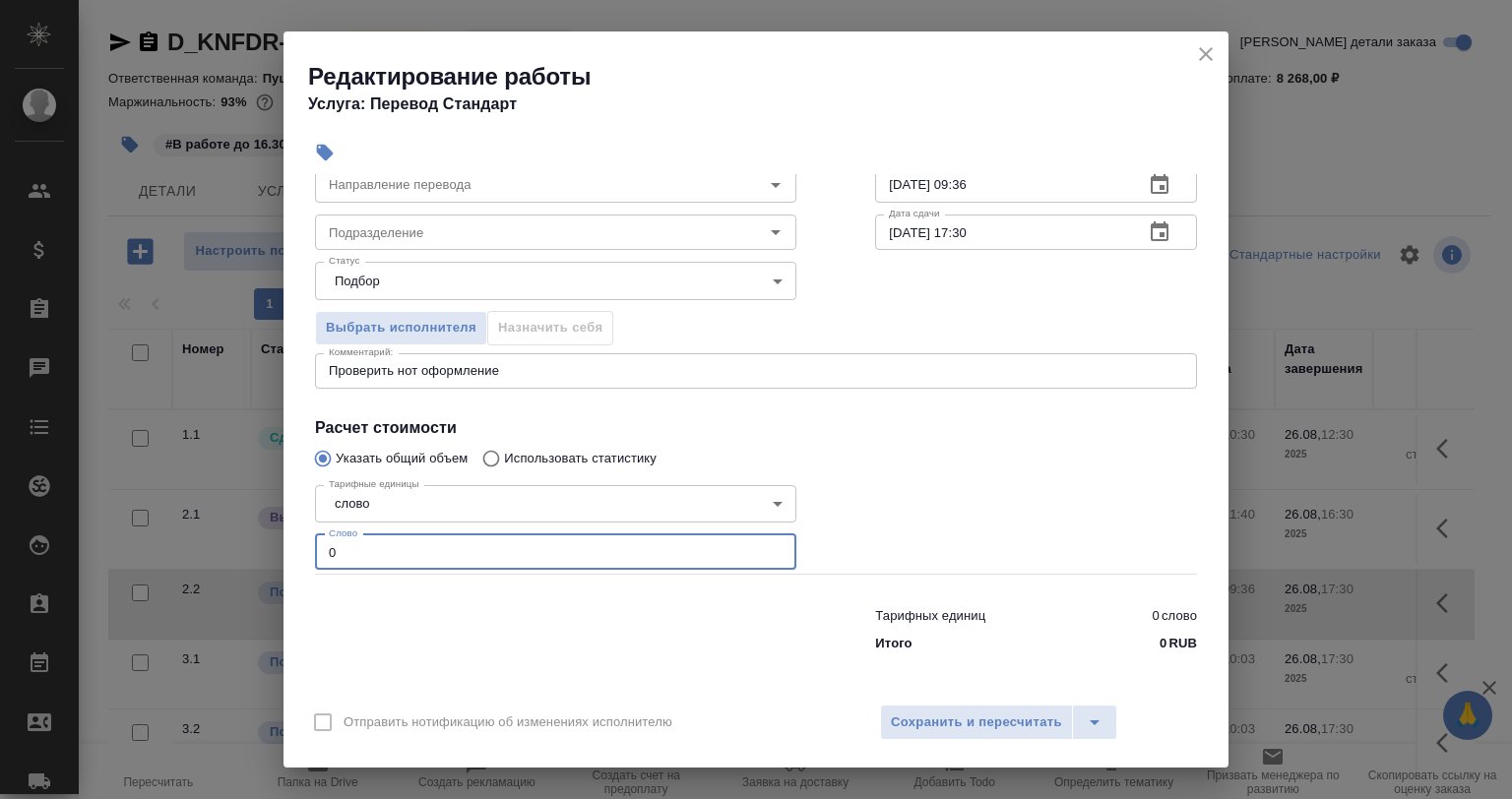
drag, startPoint x: 383, startPoint y: 539, endPoint x: 241, endPoint y: 571, distance: 145.6
click at [230, 563] on div "Редактирование работы Услуга: Перевод Стандарт Параметры Файлы Вид работ [PERSO…" at bounding box center [756, 400] width 1512 height 799
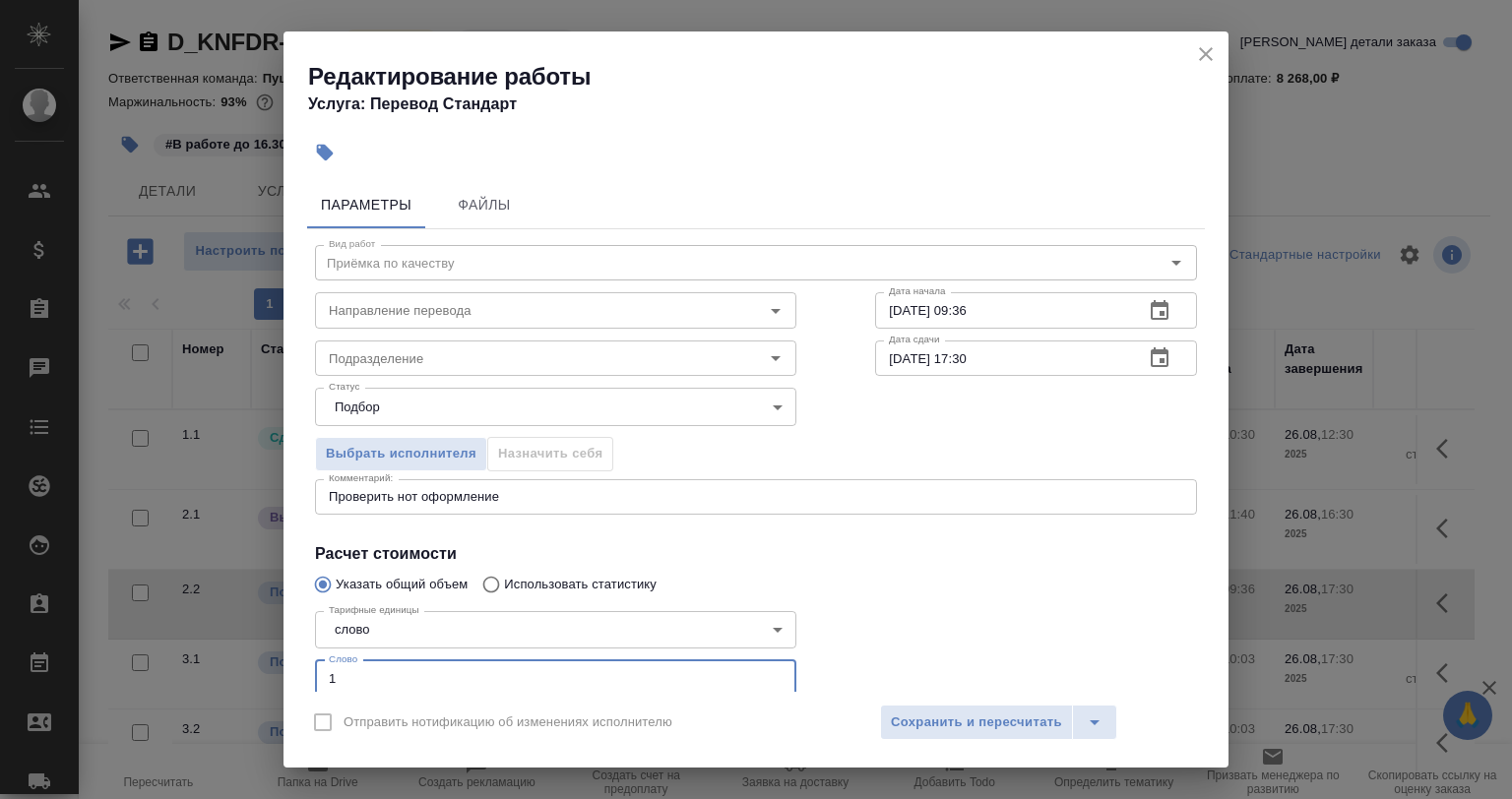
scroll to position [0, 0]
type input "1"
drag, startPoint x: 1001, startPoint y: 315, endPoint x: 949, endPoint y: 311, distance: 52.2
click at [949, 311] on input "[DATE] 09:36" at bounding box center [1002, 311] width 253 height 36
type input "[DATE] 15:07"
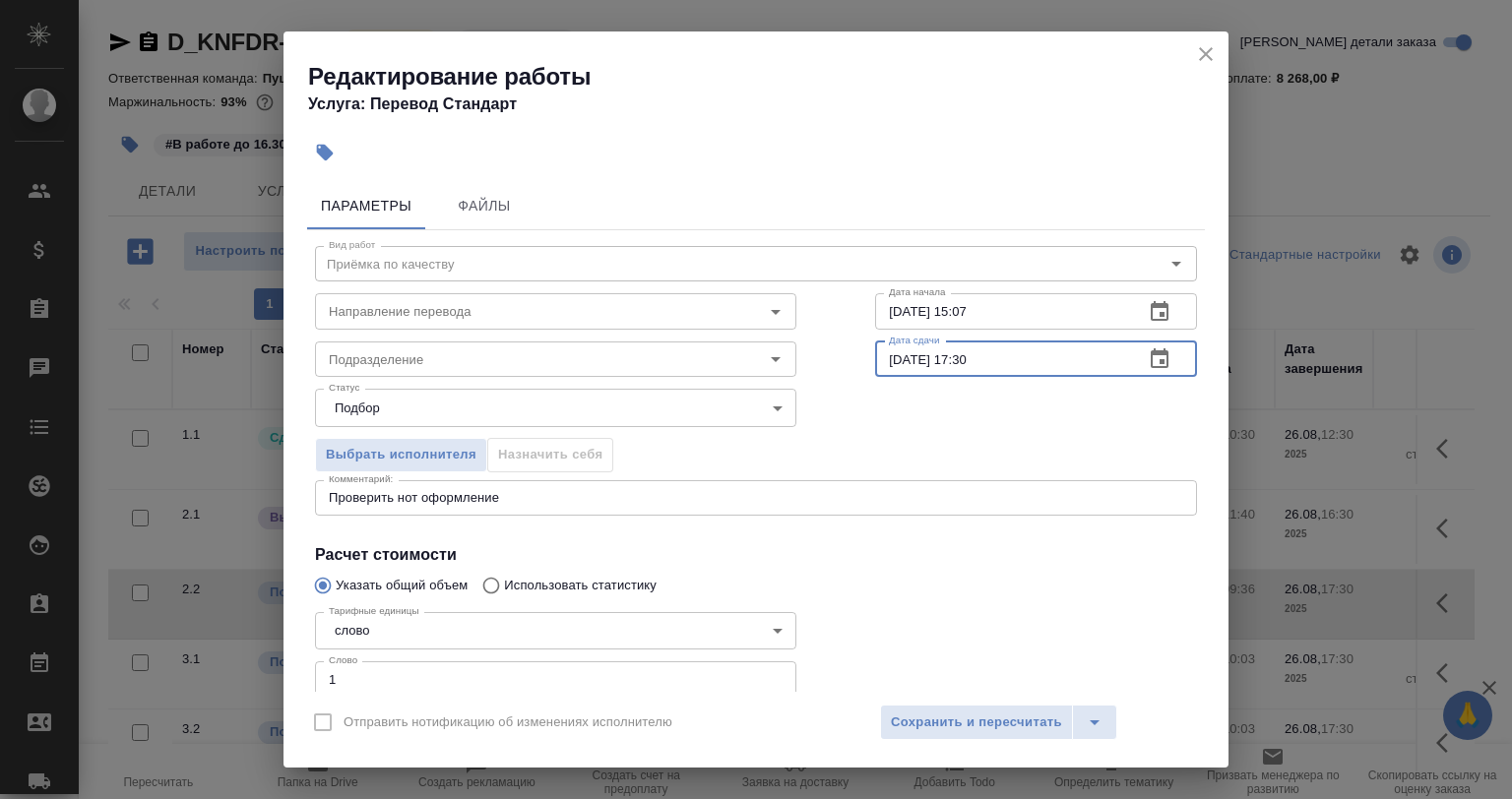
drag, startPoint x: 1011, startPoint y: 358, endPoint x: 952, endPoint y: 360, distance: 59.0
click at [952, 360] on input "[DATE] 17:30" at bounding box center [1002, 359] width 253 height 36
drag, startPoint x: 567, startPoint y: 335, endPoint x: 564, endPoint y: 353, distance: 18.2
click at [566, 335] on div "Подразделение Подразделение" at bounding box center [556, 357] width 482 height 47
type input "[DATE] 16:00"
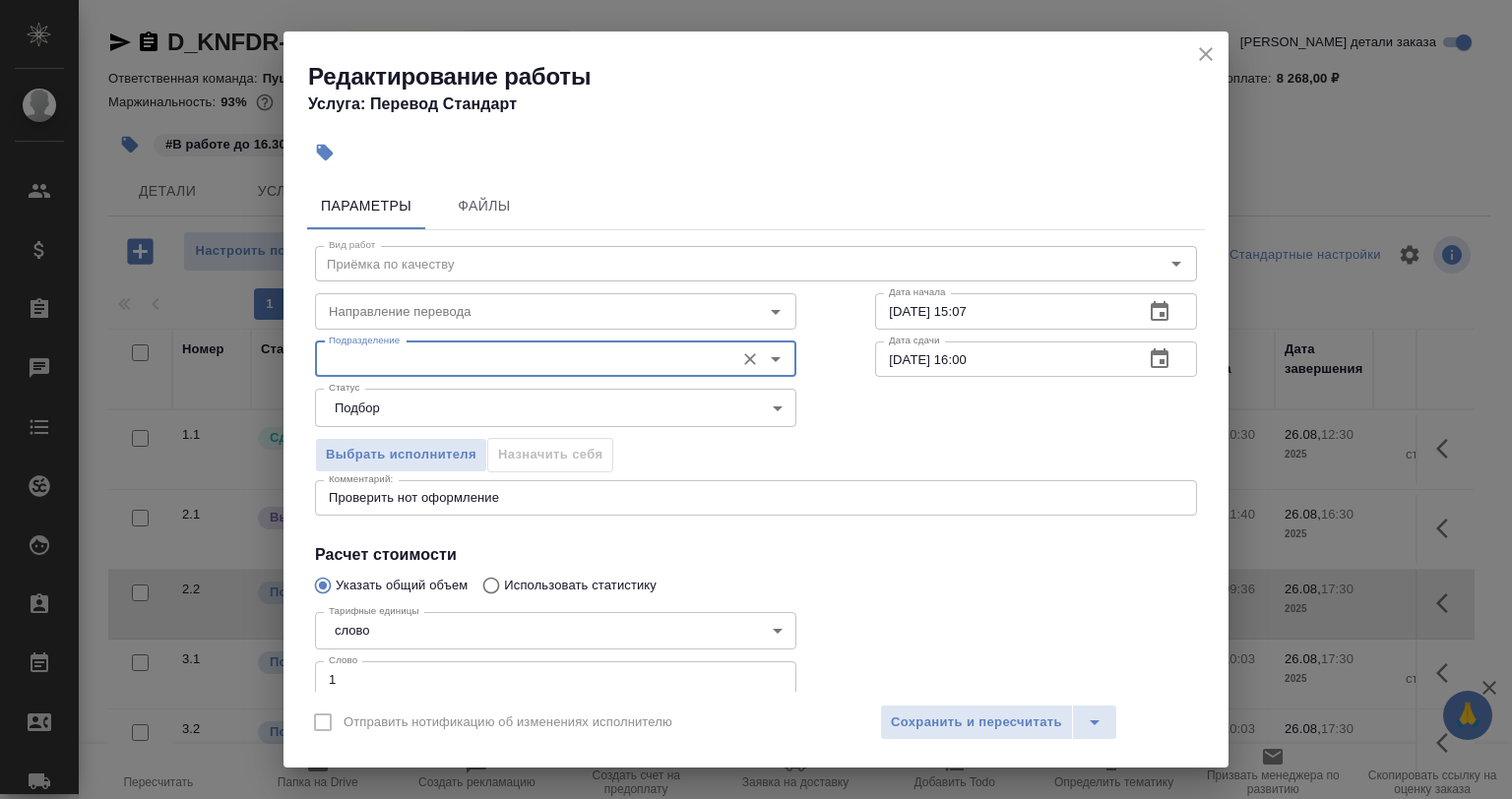
click at [564, 354] on input "Подразделение" at bounding box center [522, 359] width 404 height 24
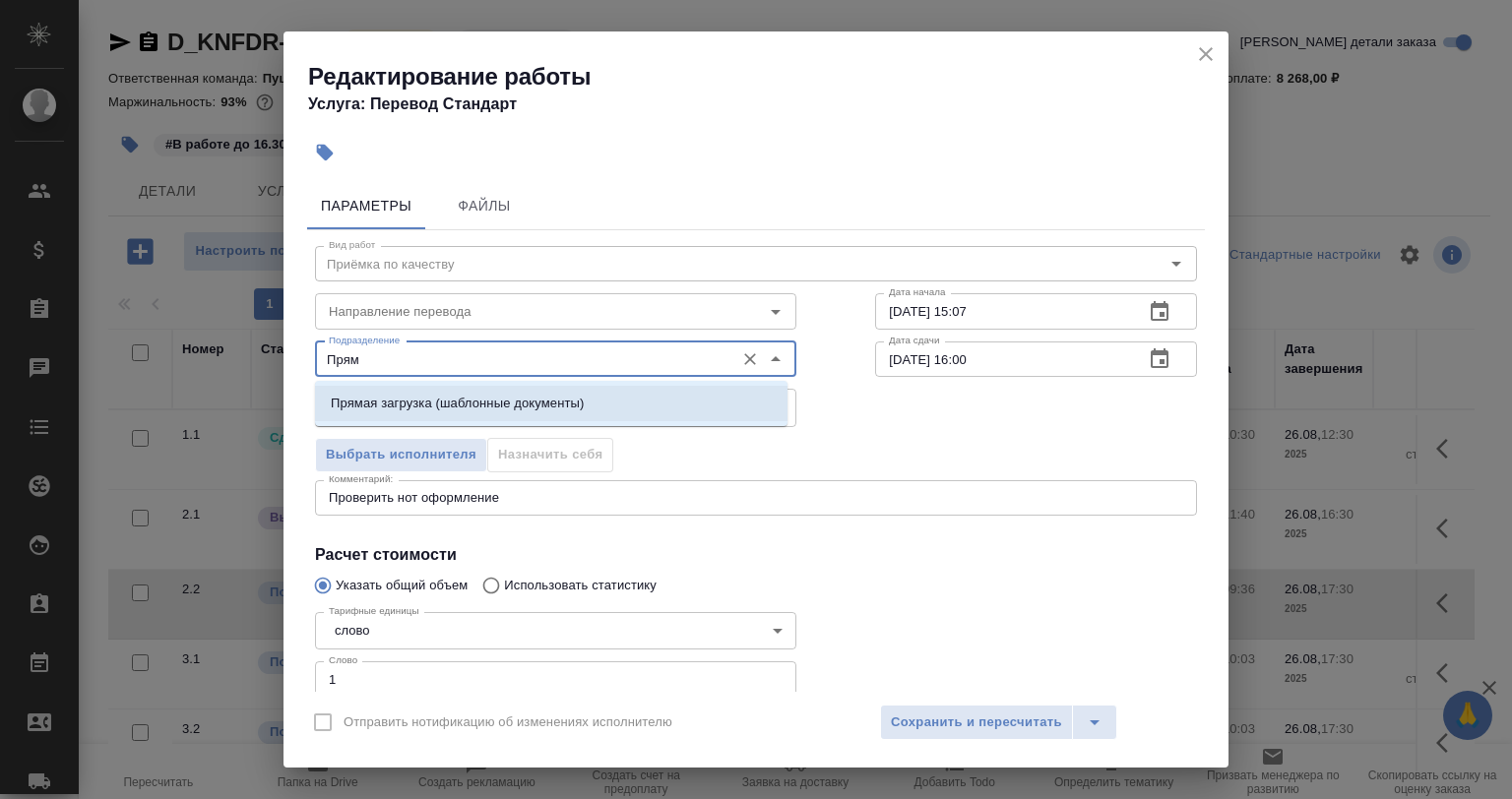
click at [504, 417] on li "Прямая загрузка (шаблонные документы)" at bounding box center [551, 403] width 473 height 36
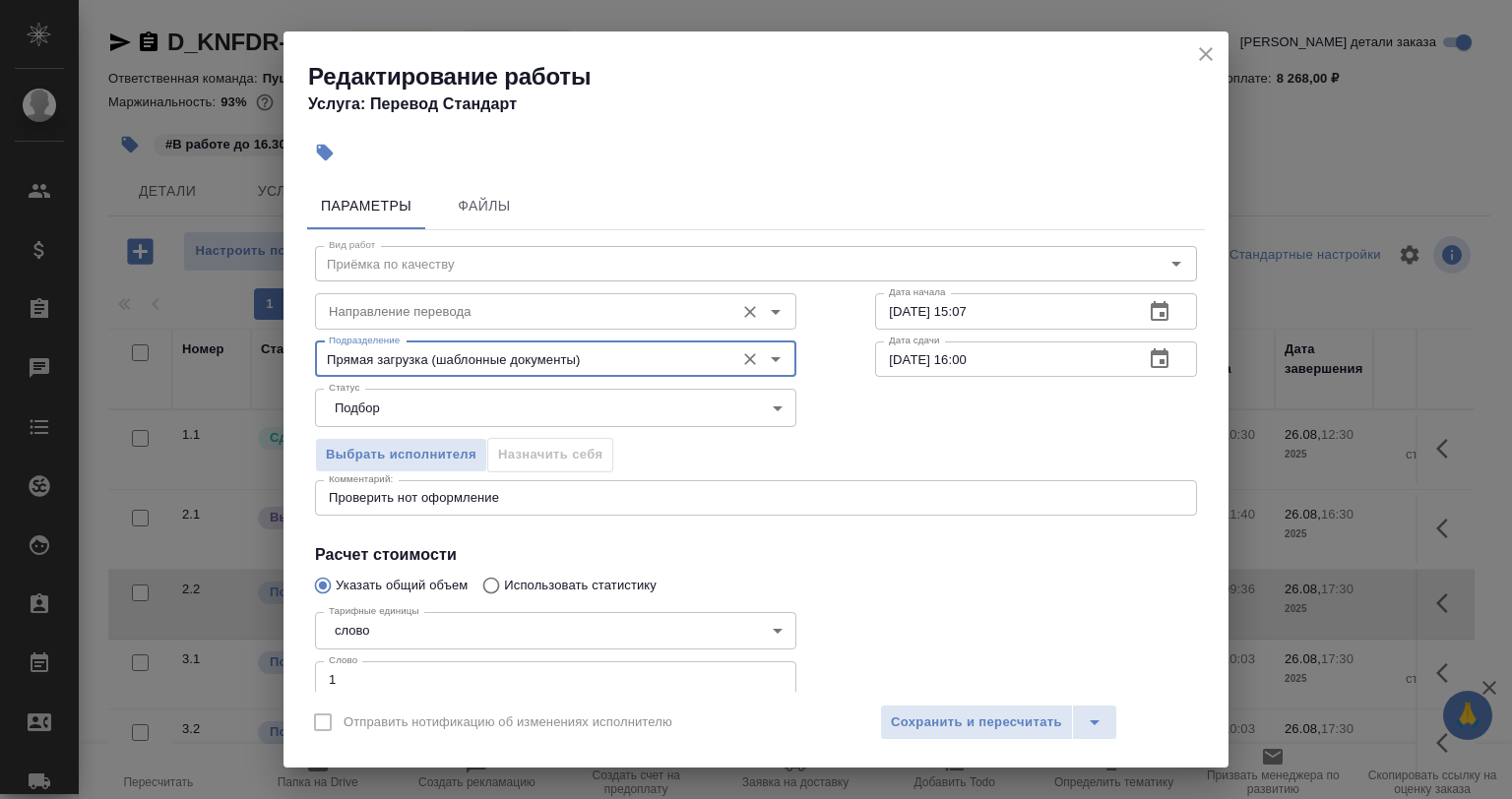
click at [469, 295] on div "Направление перевода" at bounding box center [556, 311] width 482 height 36
type input "Прямая загрузка (шаблонные документы)"
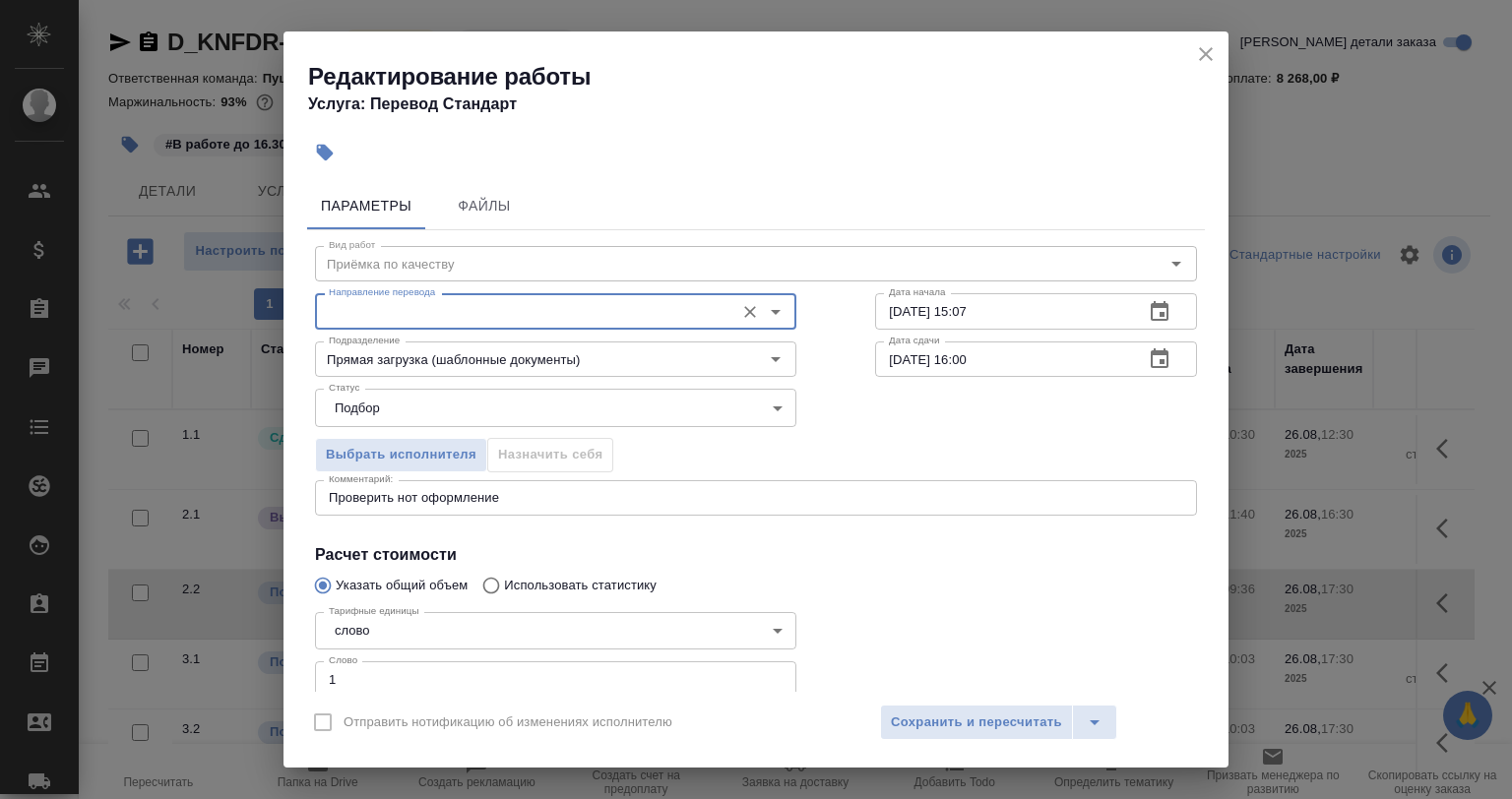
click at [468, 319] on input "Направление перевода" at bounding box center [522, 311] width 404 height 24
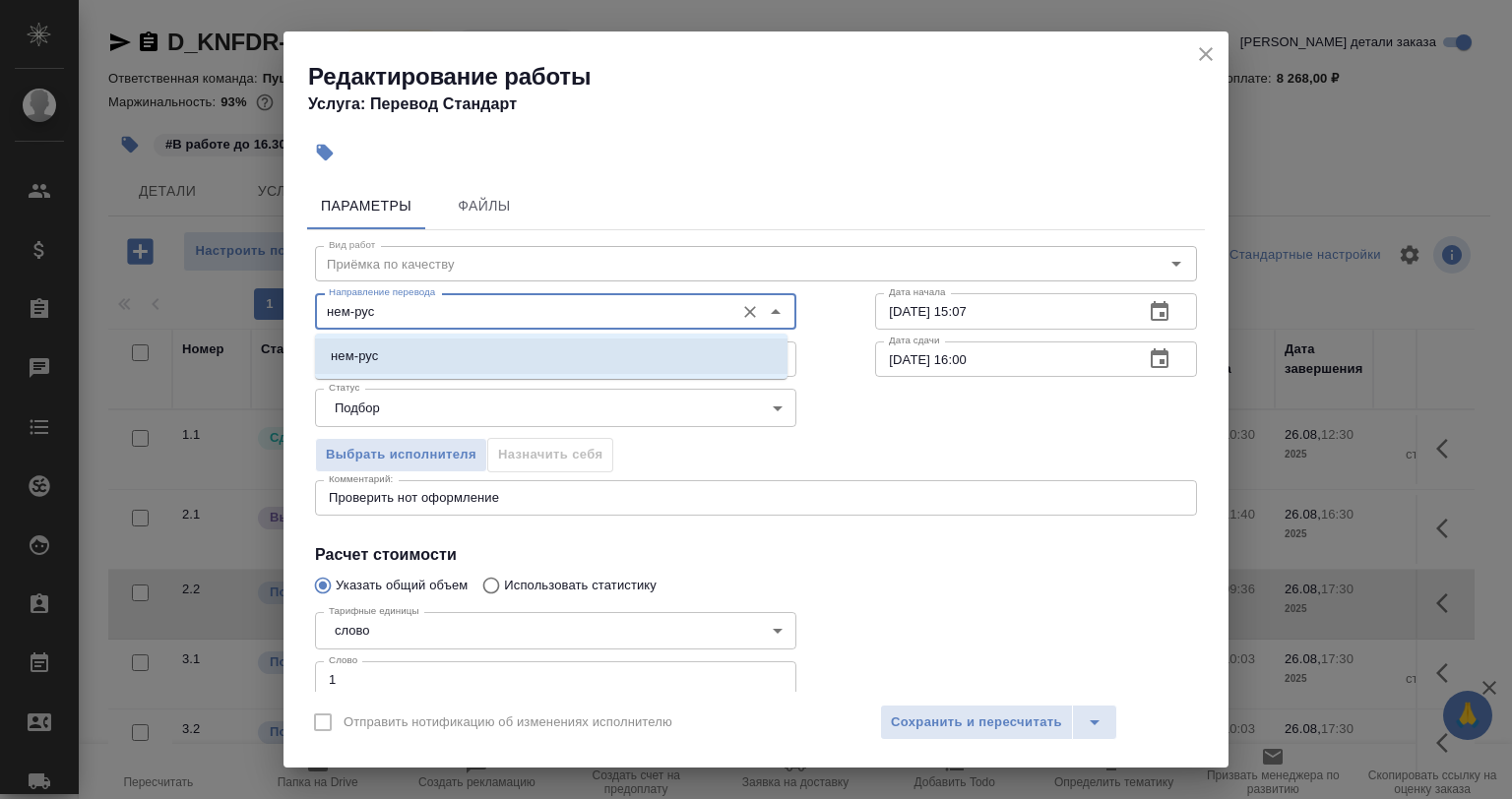
click at [453, 356] on li "нем-рус" at bounding box center [551, 356] width 473 height 36
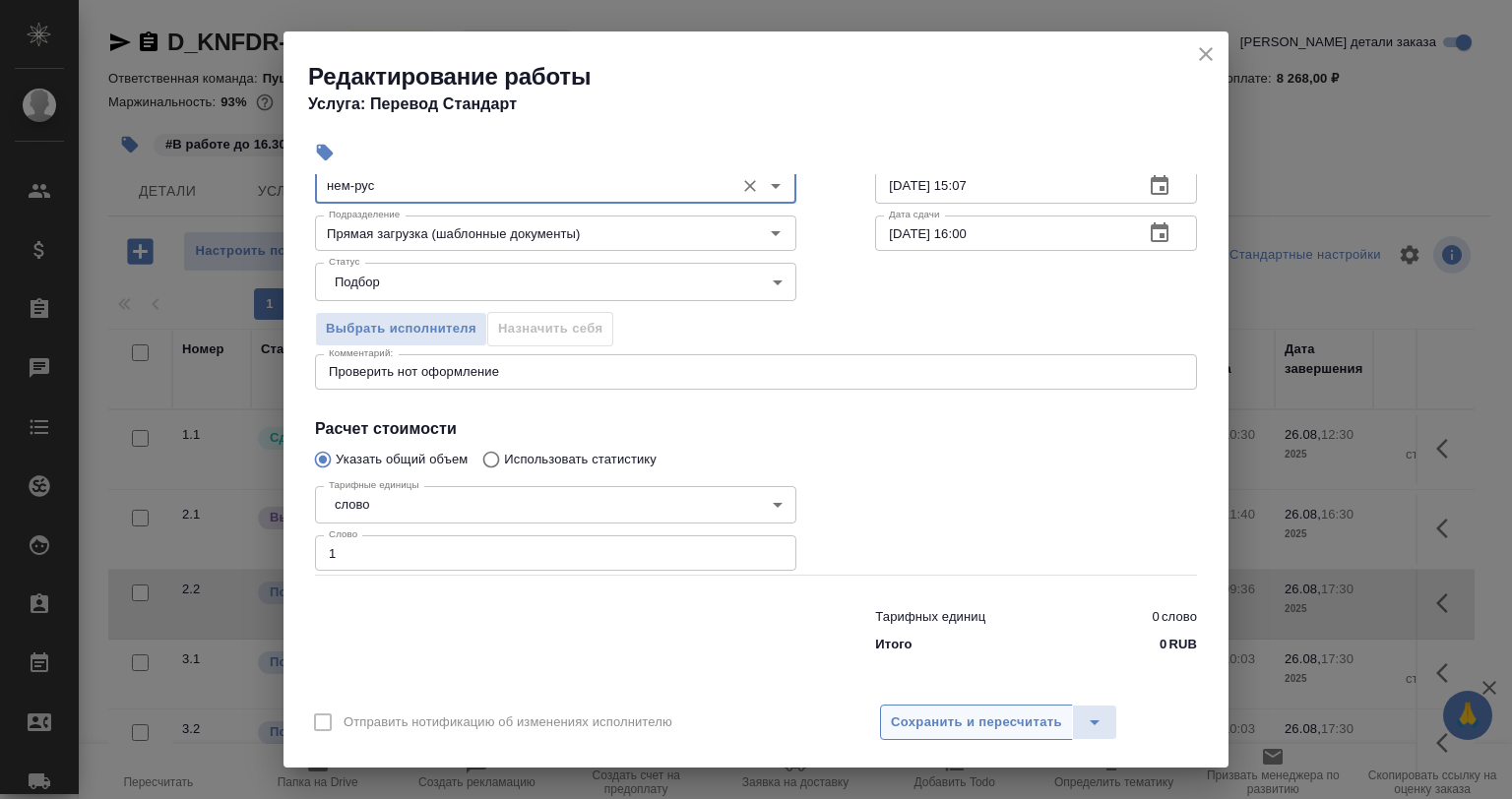
scroll to position [127, 0]
type input "нем-рус"
click at [913, 720] on span "Сохранить и пересчитать" at bounding box center [977, 722] width 172 height 23
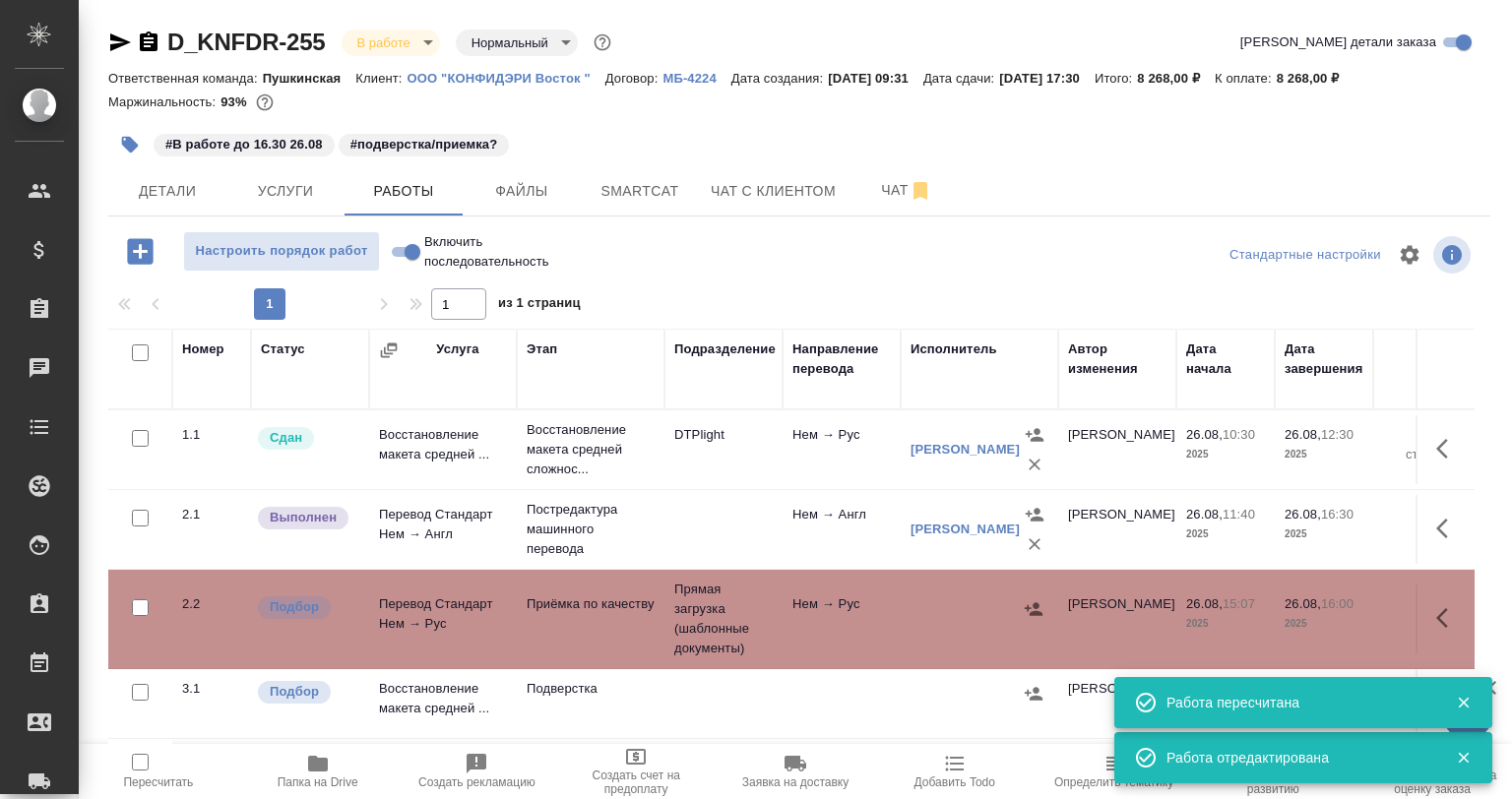
click at [1427, 599] on div at bounding box center [1446, 617] width 38 height 47
click at [1449, 616] on button "button" at bounding box center [1448, 617] width 47 height 47
click at [1296, 617] on icon "button" at bounding box center [1304, 617] width 24 height 24
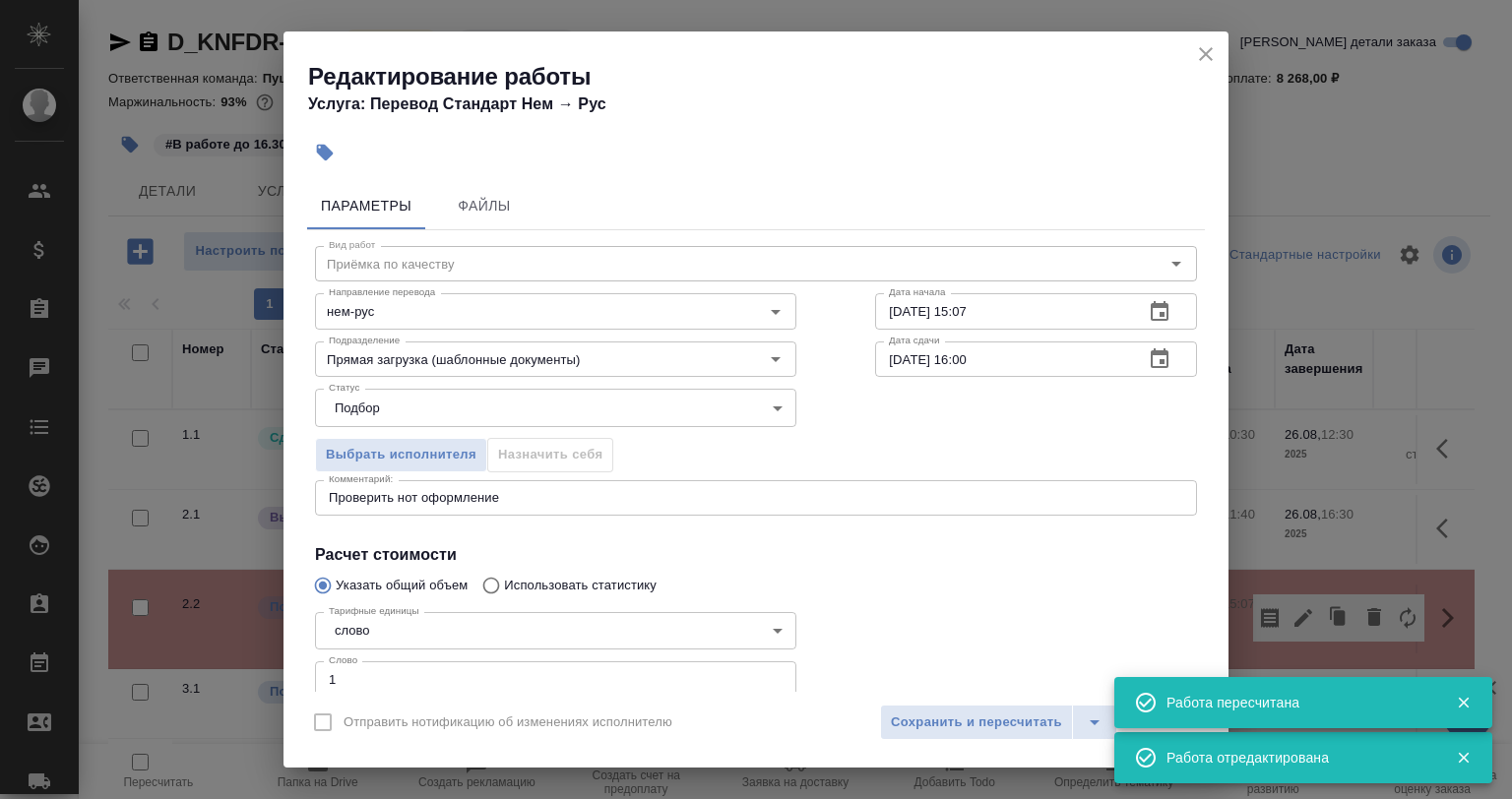
click at [593, 497] on textarea "Проверить нот оформление" at bounding box center [756, 497] width 855 height 15
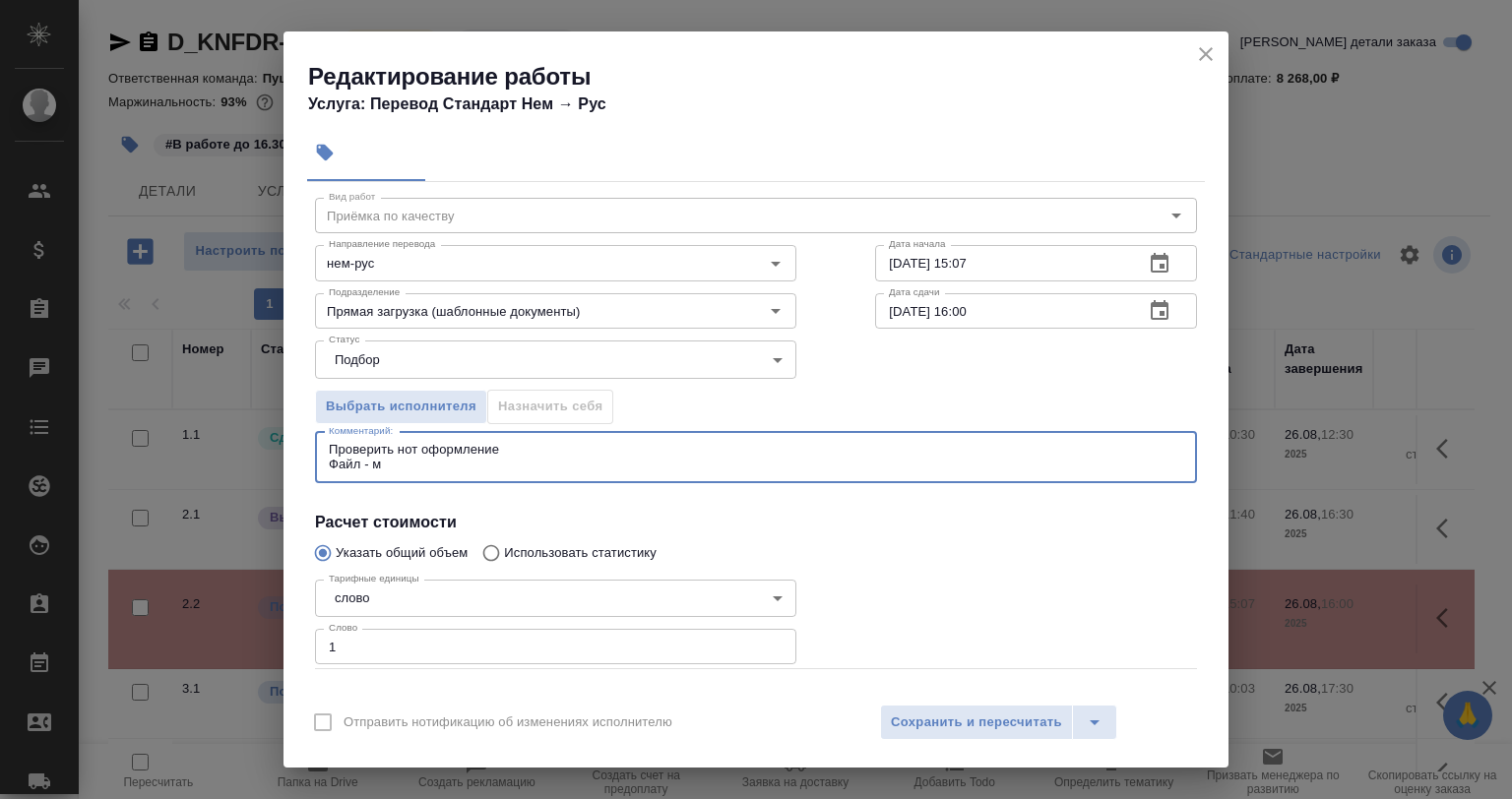
scroll to position [44, 0]
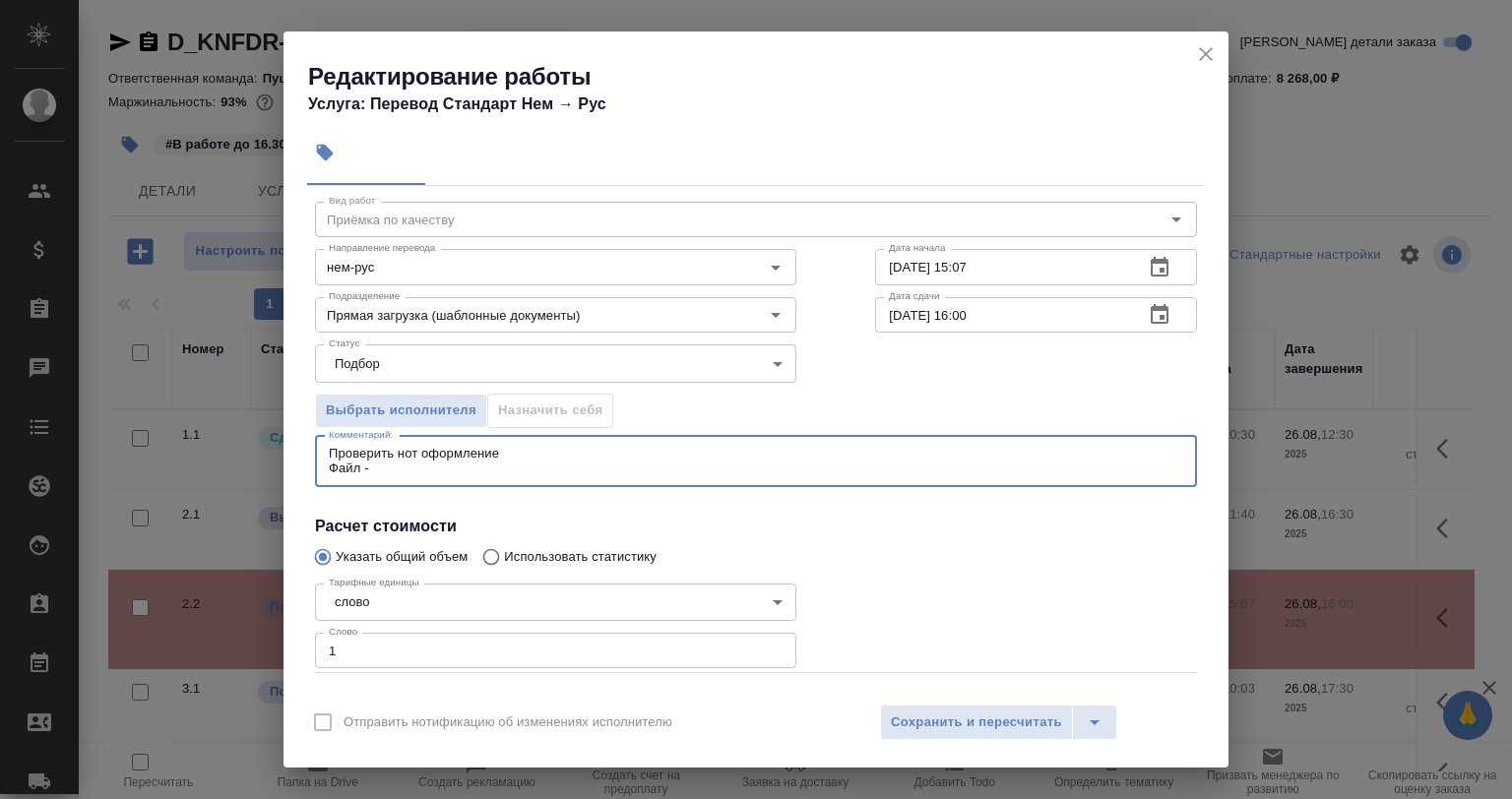
paste textarea "[URL][DOMAIN_NAME]"
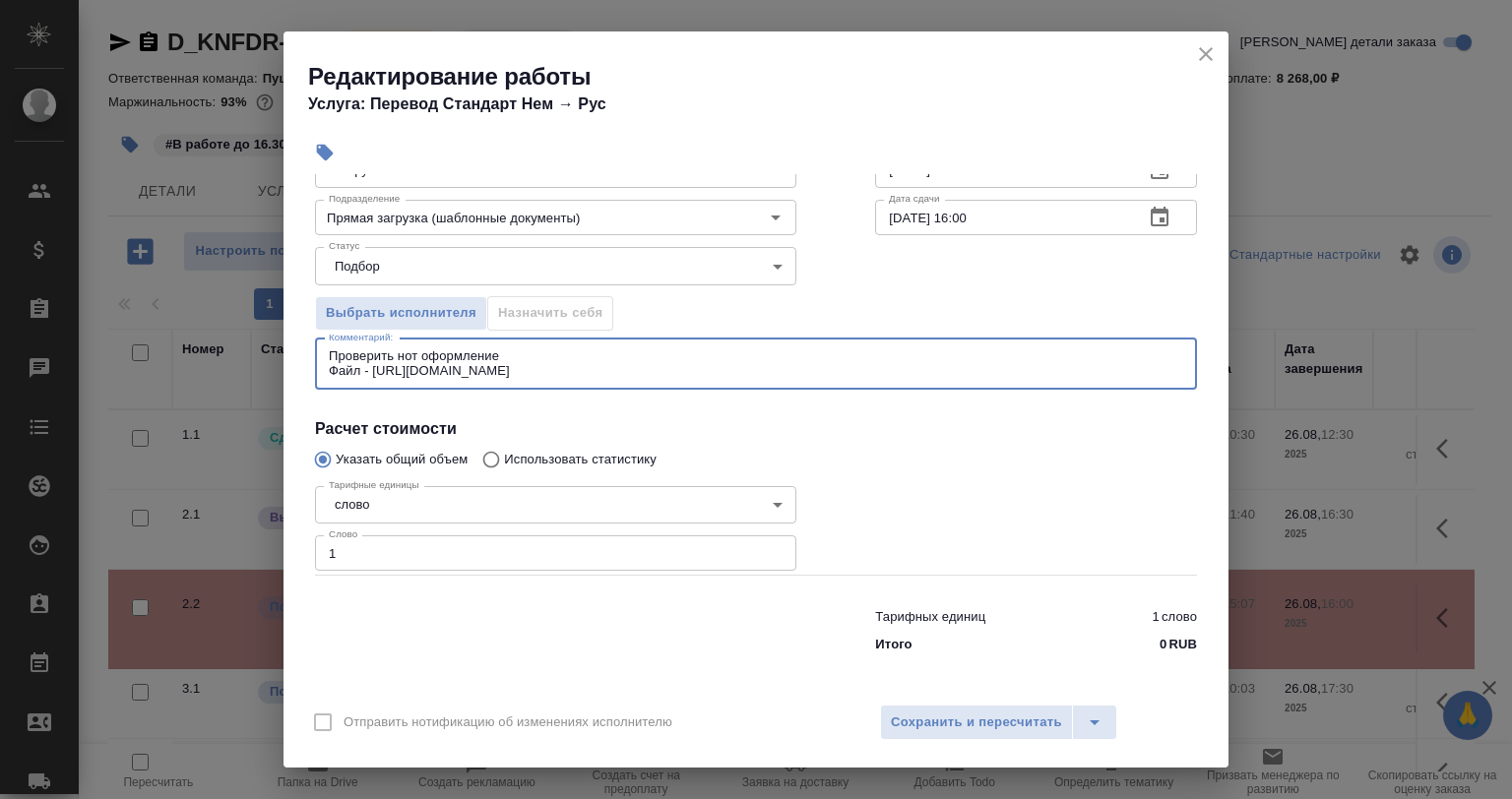
scroll to position [143, 0]
type textarea "Проверить нот оформление Файл - [URL][DOMAIN_NAME]"
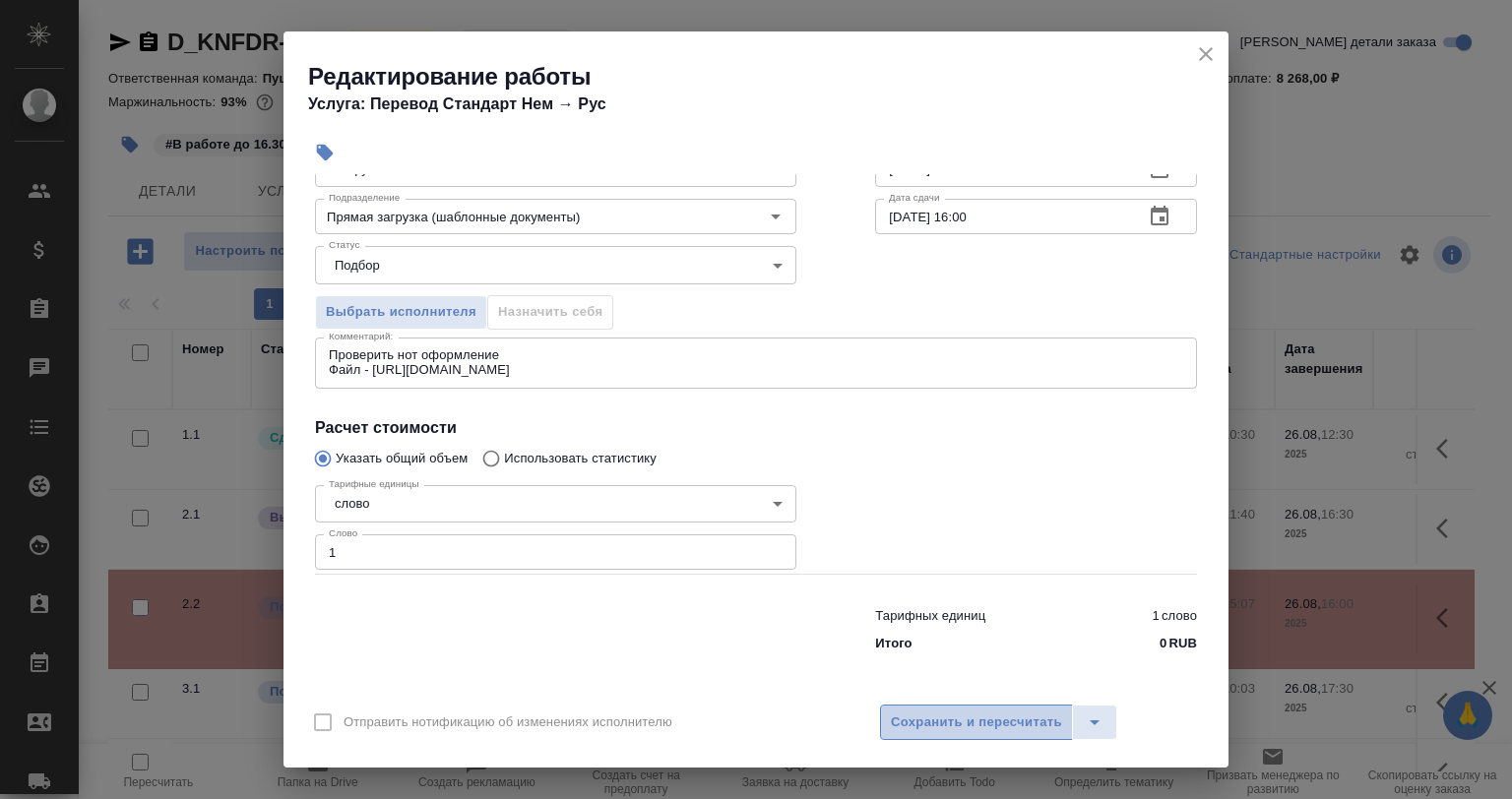
click at [981, 715] on span "Сохранить и пересчитать" at bounding box center [977, 722] width 172 height 23
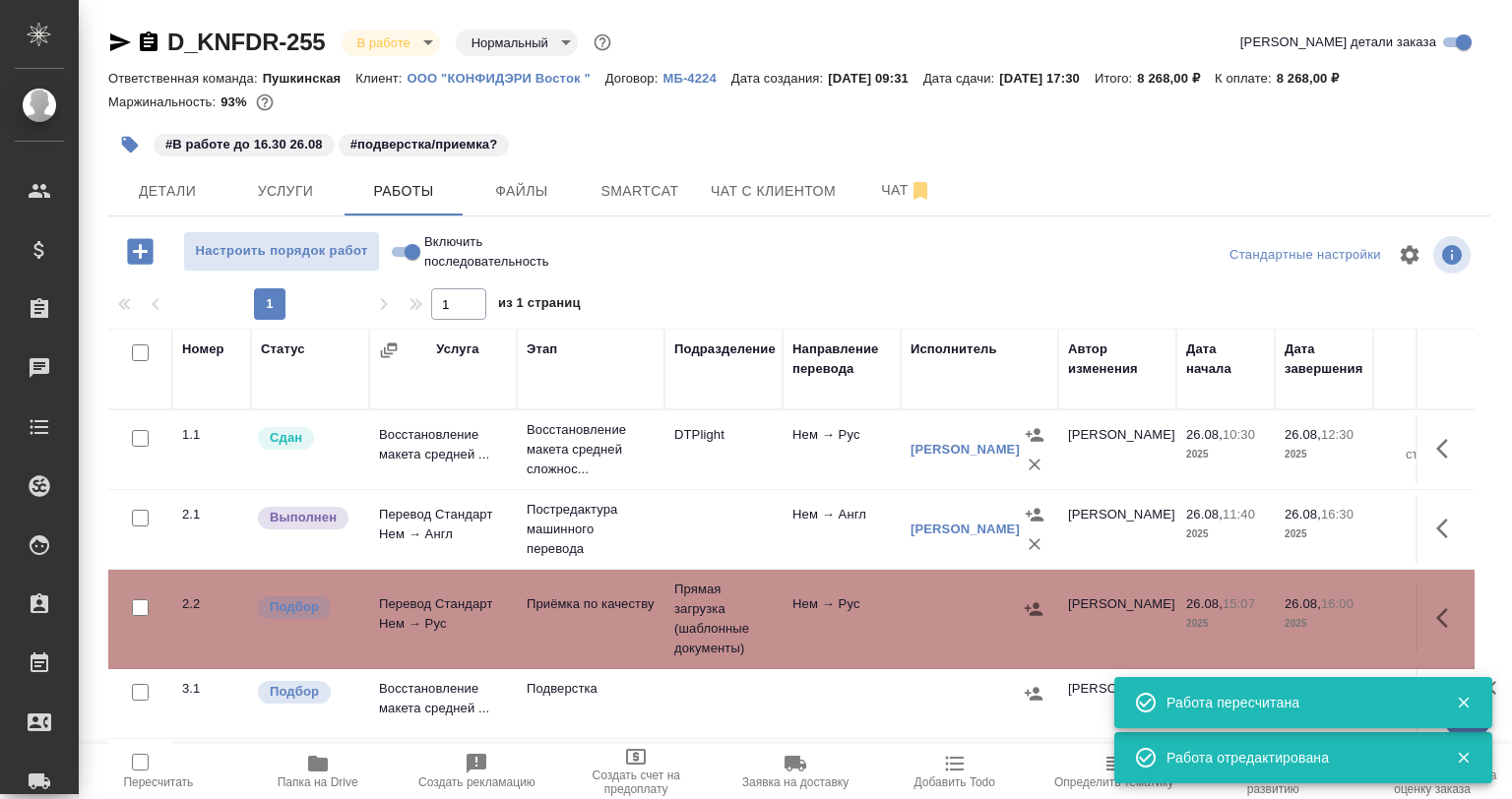
click at [1424, 536] on button "button" at bounding box center [1448, 529] width 47 height 47
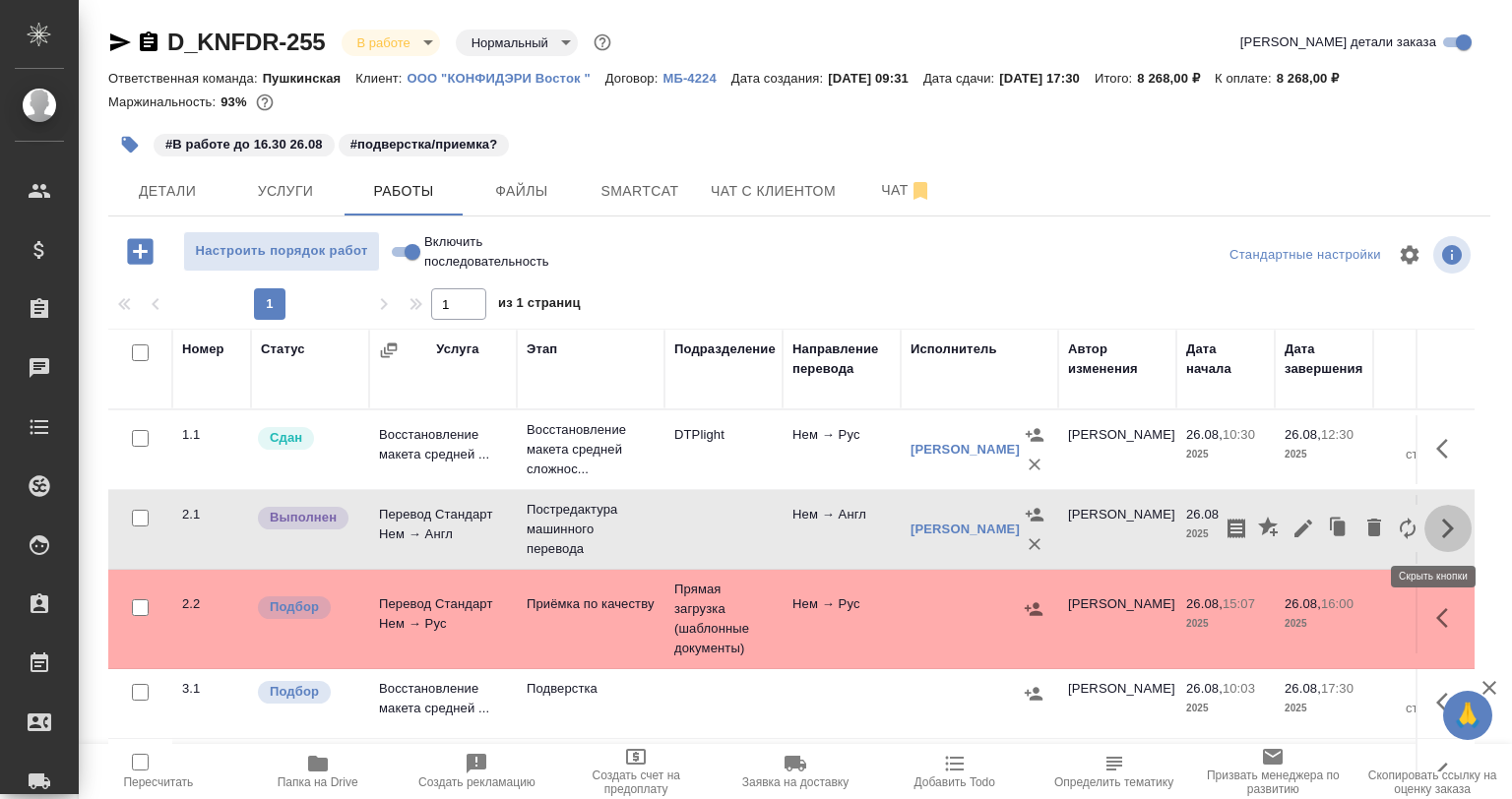
click at [1436, 534] on icon "button" at bounding box center [1448, 529] width 24 height 24
click at [1439, 531] on icon "button" at bounding box center [1448, 529] width 24 height 24
click at [1296, 520] on icon "button" at bounding box center [1304, 529] width 24 height 24
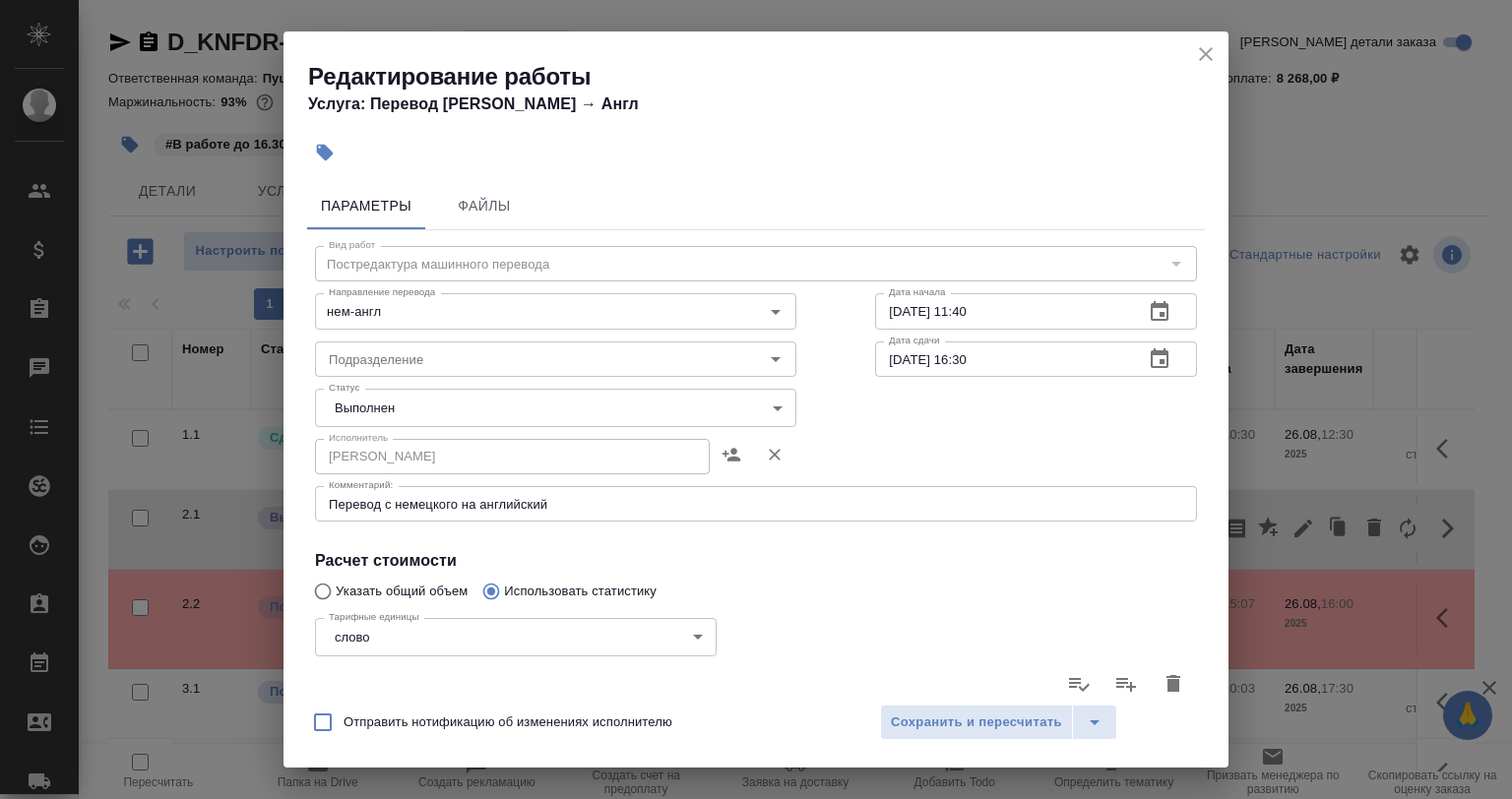
click at [361, 412] on body "🙏 .cls-1 fill:#fff; AWATERA [PERSON_NAME] Спецификации Заказы 0 Чаты Todo Проек…" at bounding box center [756, 400] width 1512 height 799
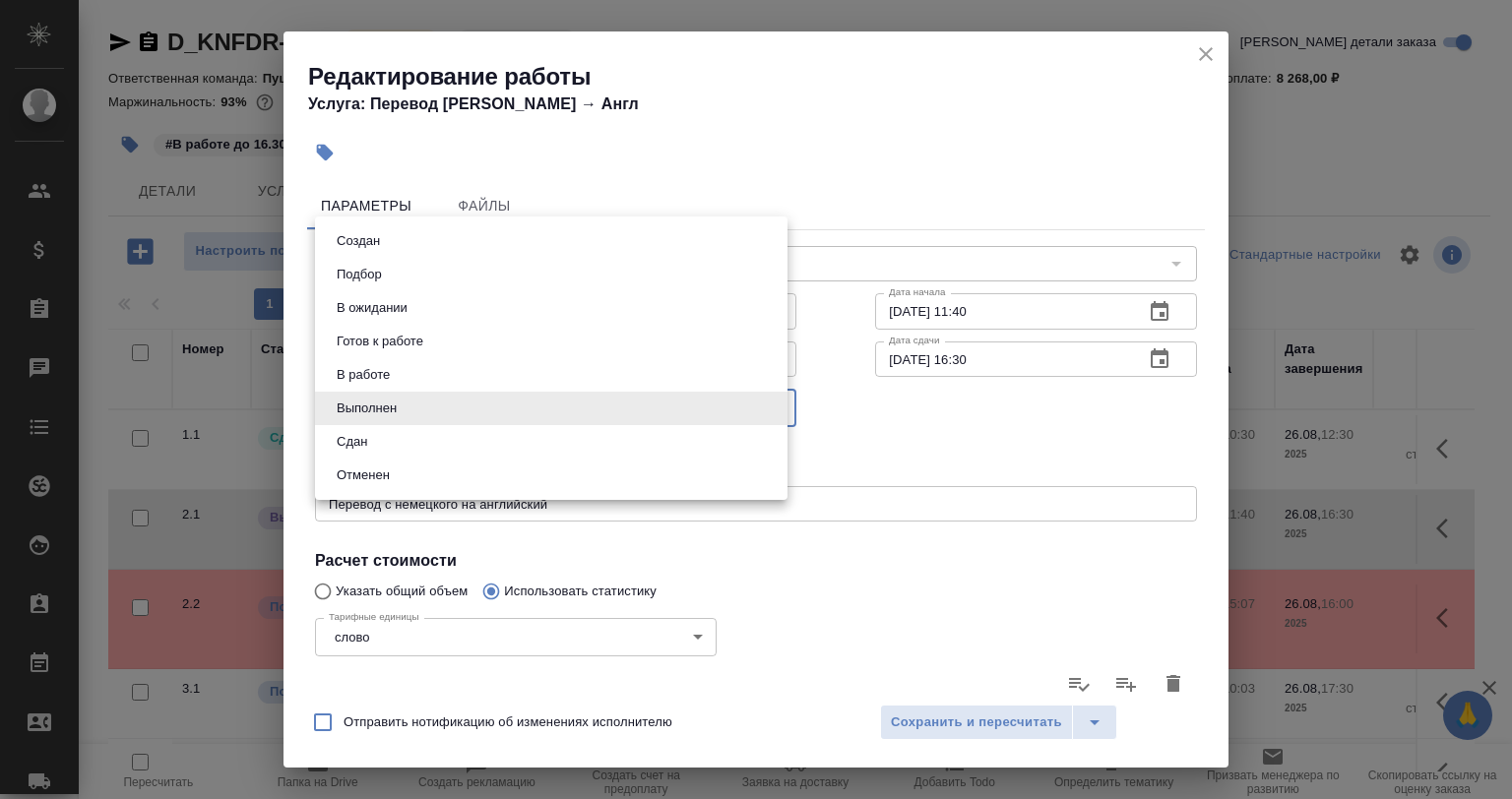
click at [395, 441] on li "Сдан" at bounding box center [551, 442] width 473 height 34
type input "closed"
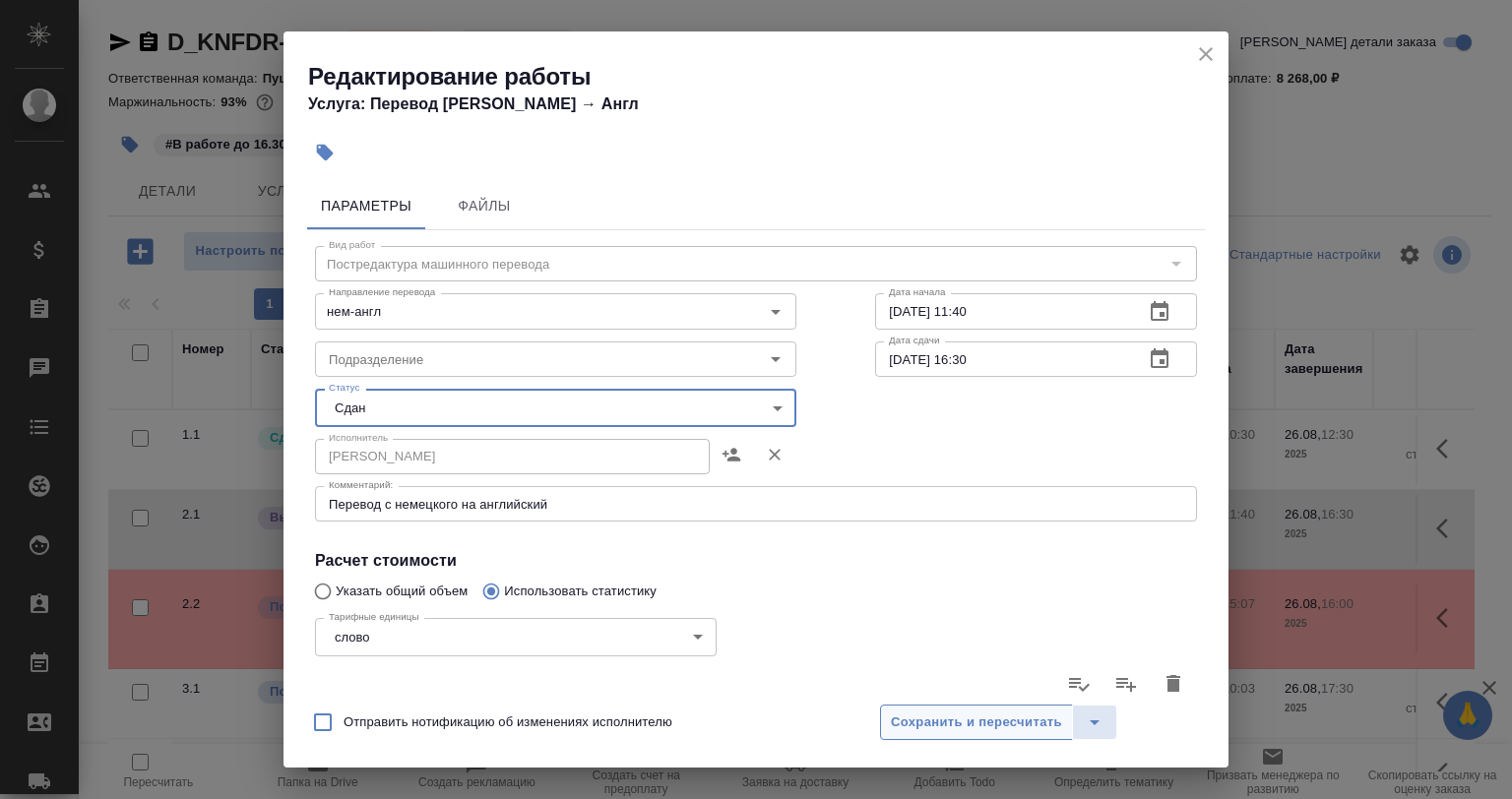
drag, startPoint x: 867, startPoint y: 693, endPoint x: 912, endPoint y: 730, distance: 58.3
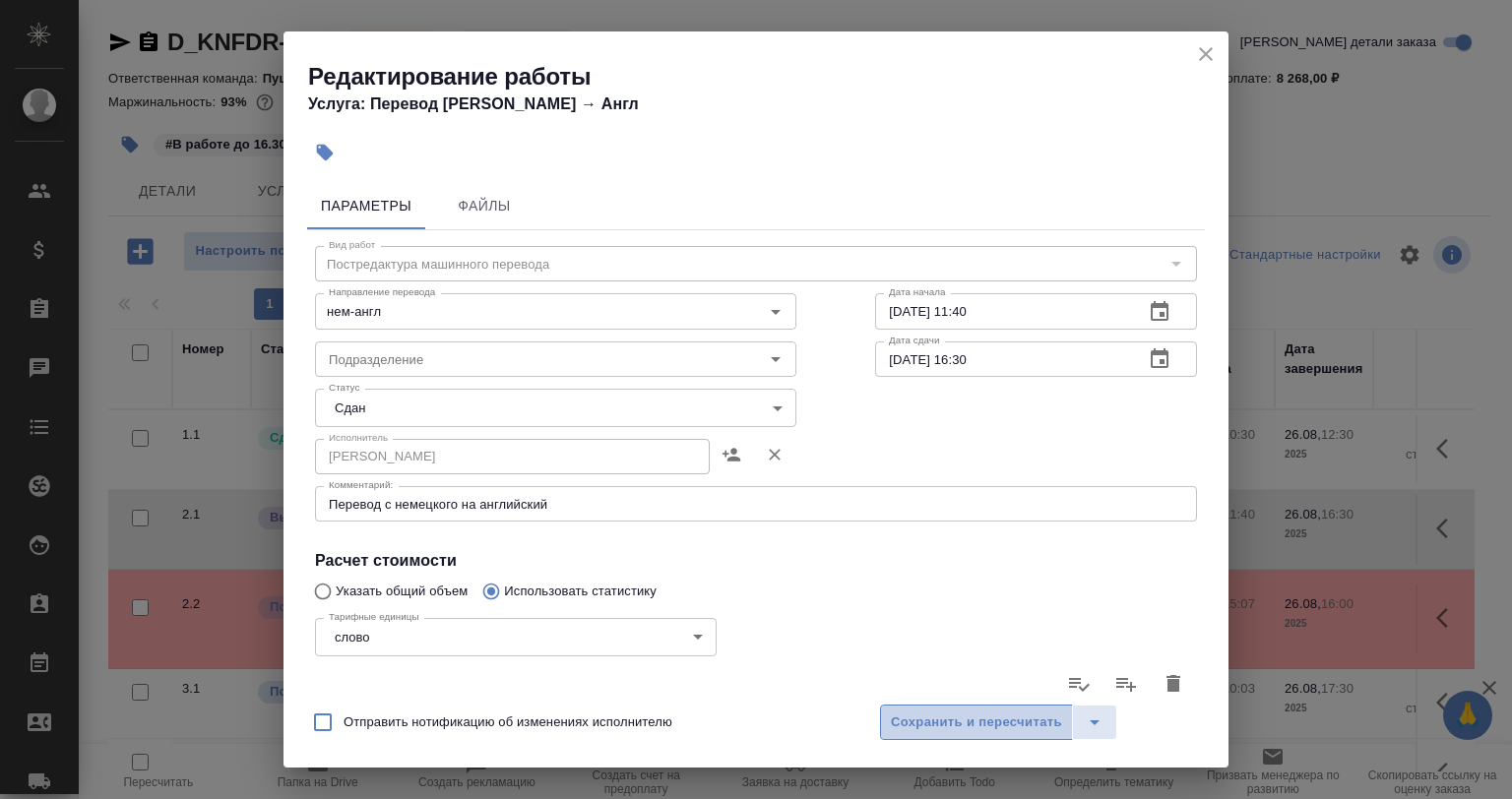
click at [912, 730] on span "Сохранить и пересчитать" at bounding box center [977, 722] width 172 height 23
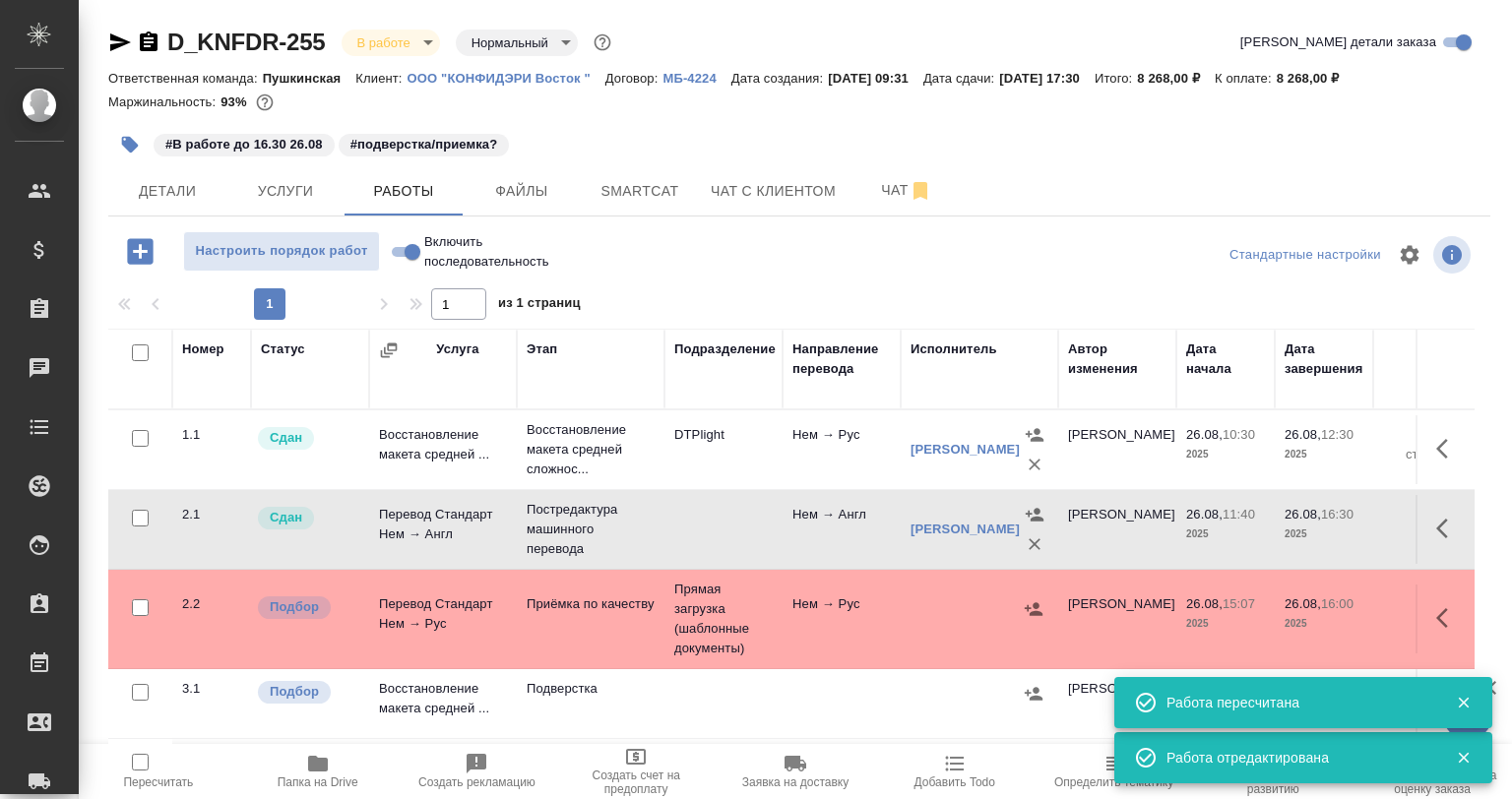
click at [821, 618] on td "Нем → Рус" at bounding box center [842, 619] width 118 height 69
